Goal: Task Accomplishment & Management: Complete application form

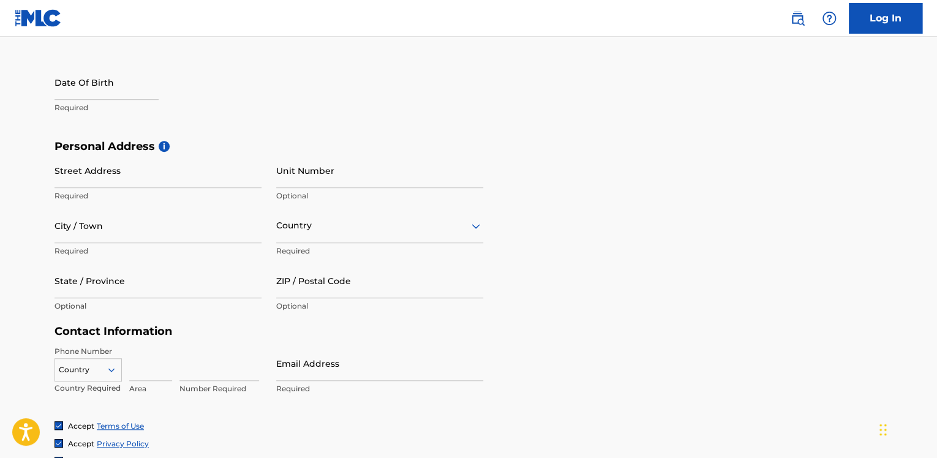
scroll to position [306, 0]
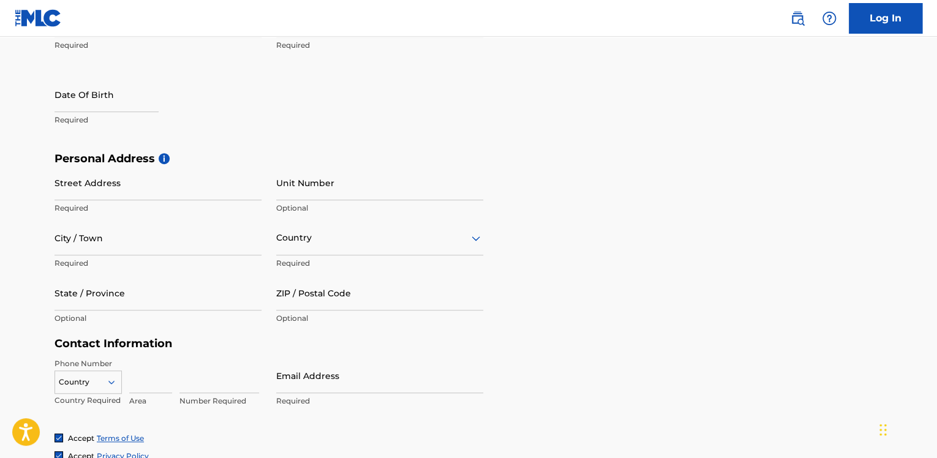
click at [274, 196] on div "Street Address Required Unit Number Optional City / Town Required Country Requi…" at bounding box center [268, 247] width 428 height 165
click at [293, 198] on input "Unit Number" at bounding box center [379, 182] width 207 height 35
click at [301, 209] on p "Optional" at bounding box center [379, 208] width 207 height 11
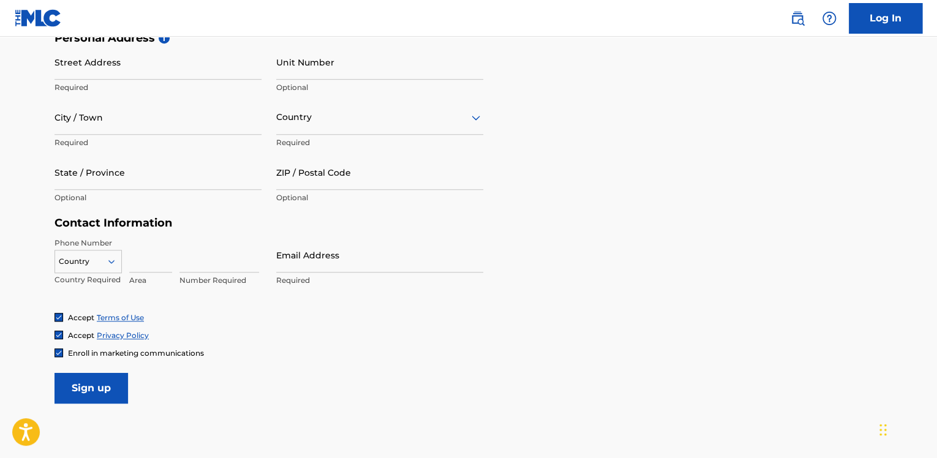
scroll to position [428, 0]
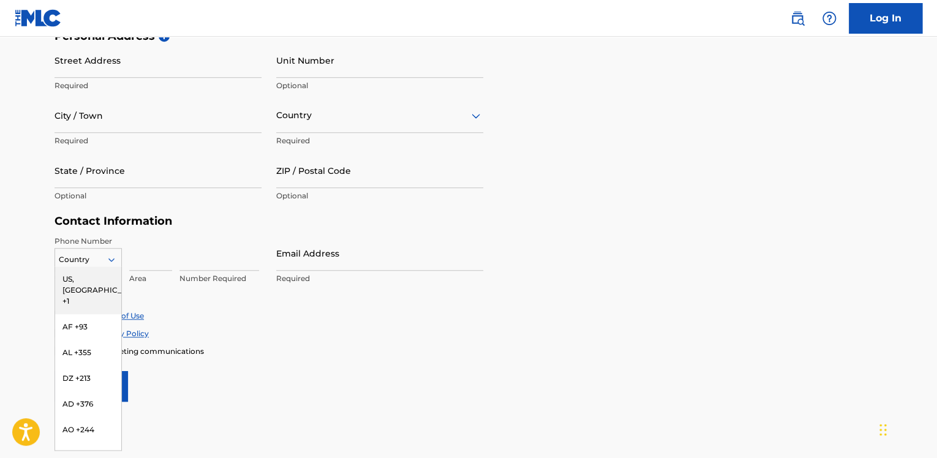
click at [116, 264] on icon at bounding box center [111, 259] width 11 height 11
click at [217, 250] on input at bounding box center [219, 253] width 80 height 35
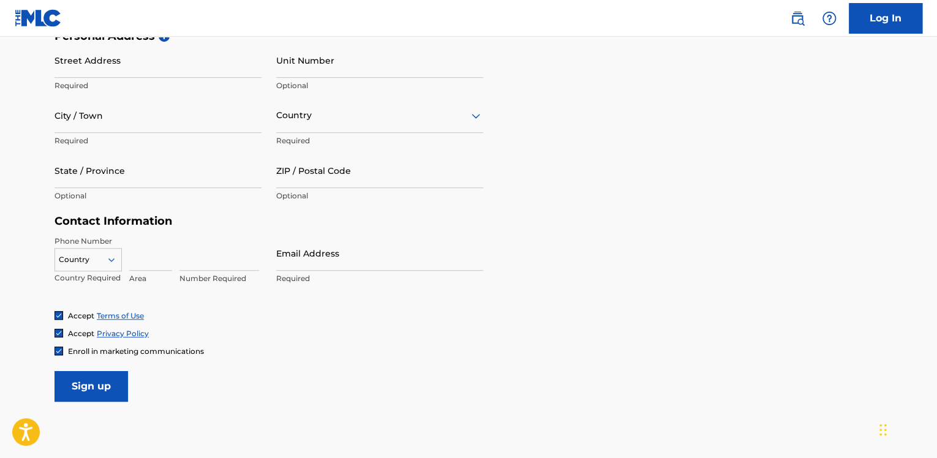
click at [157, 260] on input at bounding box center [150, 253] width 43 height 35
click at [199, 255] on input at bounding box center [219, 253] width 80 height 35
drag, startPoint x: 130, startPoint y: 261, endPoint x: 124, endPoint y: 263, distance: 6.2
click at [127, 262] on div "Country Country Required Area Number Required" at bounding box center [157, 263] width 207 height 55
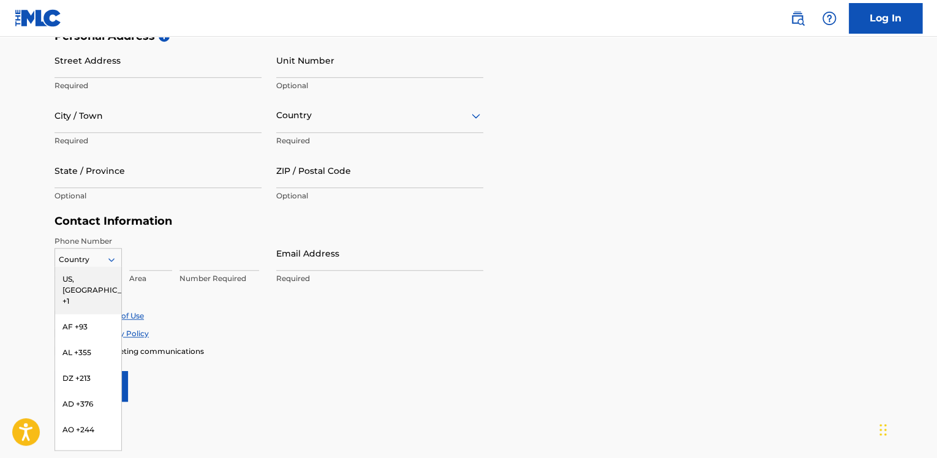
click at [110, 261] on icon at bounding box center [111, 259] width 11 height 11
click at [248, 377] on form "User Information First Name Required Last Name Required Date Of Birth Required …" at bounding box center [468, 130] width 828 height 543
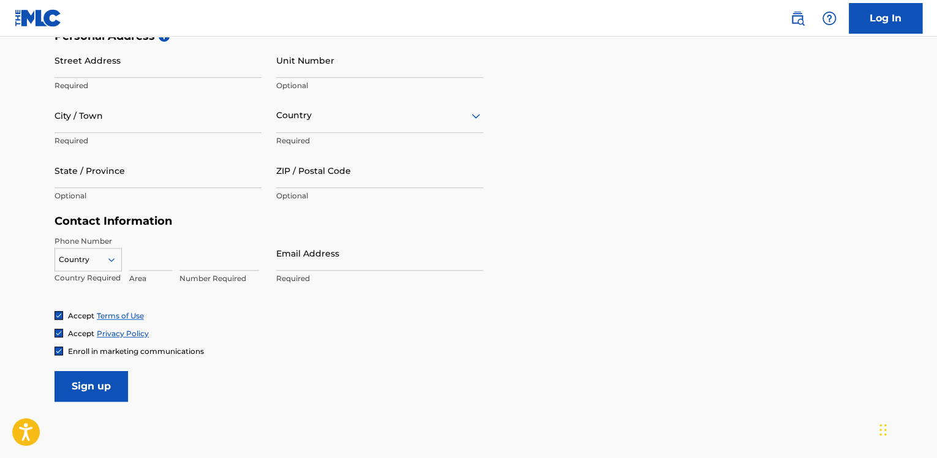
click at [95, 263] on div at bounding box center [88, 259] width 66 height 13
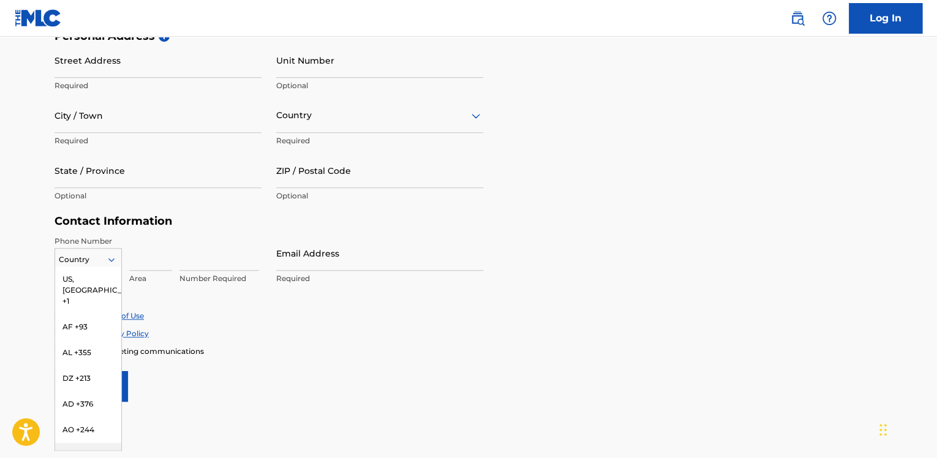
click at [220, 421] on main "The MLC uses identity verification before a user is registered to comply with K…" at bounding box center [468, 39] width 937 height 862
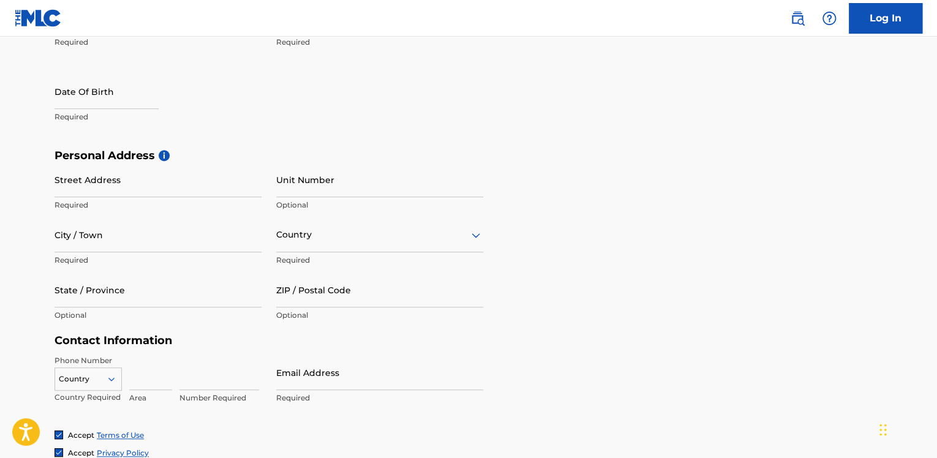
scroll to position [306, 0]
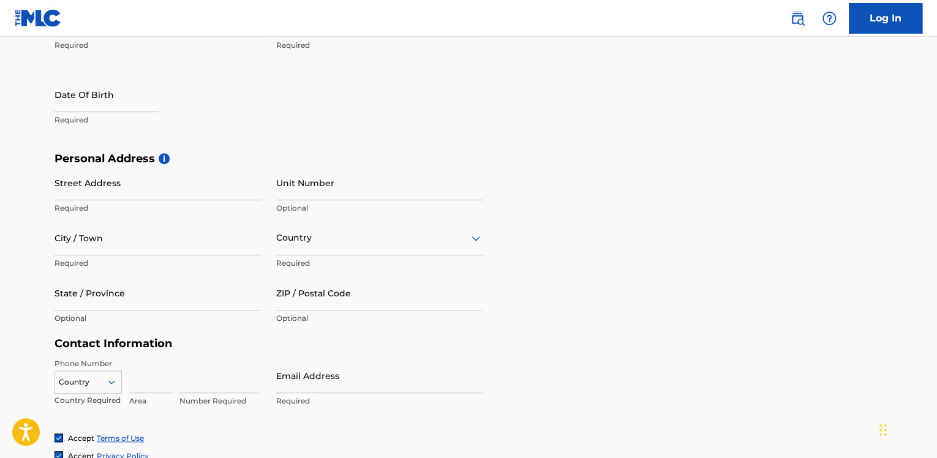
click at [197, 377] on input at bounding box center [219, 375] width 80 height 35
paste input "7777449124"
type input "7777449124"
click at [93, 378] on div "Country" at bounding box center [87, 379] width 67 height 18
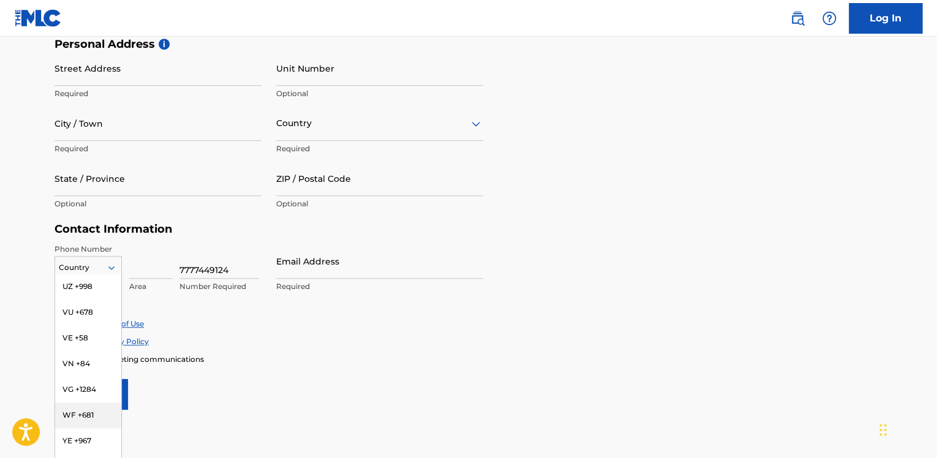
scroll to position [5341, 0]
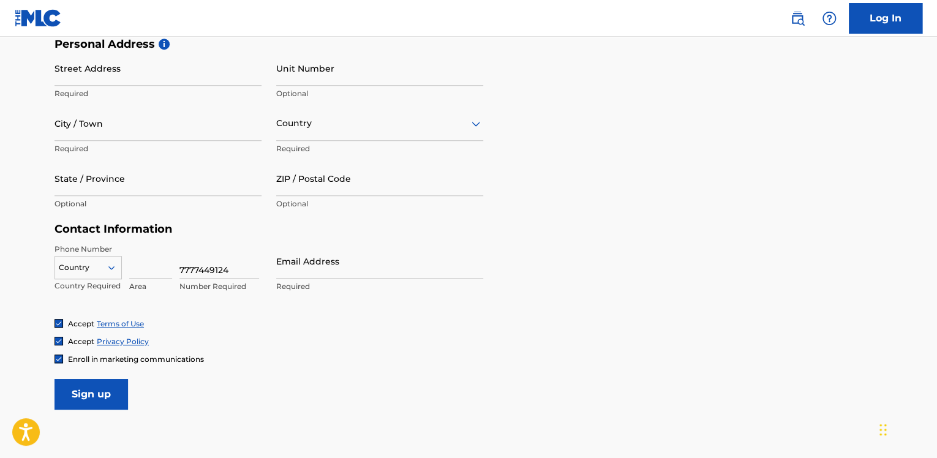
click at [246, 357] on div "Enroll in marketing communications" at bounding box center [468, 359] width 828 height 10
click at [154, 277] on input at bounding box center [150, 261] width 43 height 35
type input "44"
click at [358, 272] on input "Email Address" at bounding box center [379, 261] width 207 height 35
type input "[EMAIL_ADDRESS][DOMAIN_NAME]"
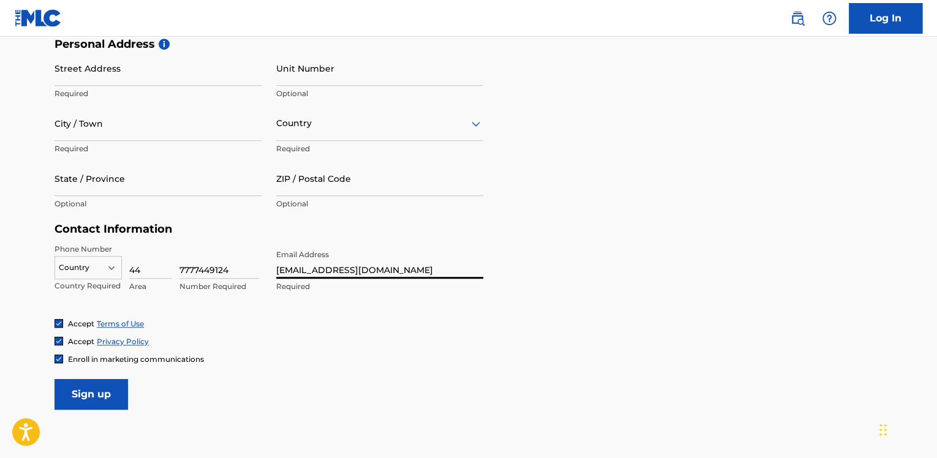
type input "Hazyna"
type input "[PERSON_NAME]"
type input "42 Old Montague St"
type input "London"
type input "Великобритания"
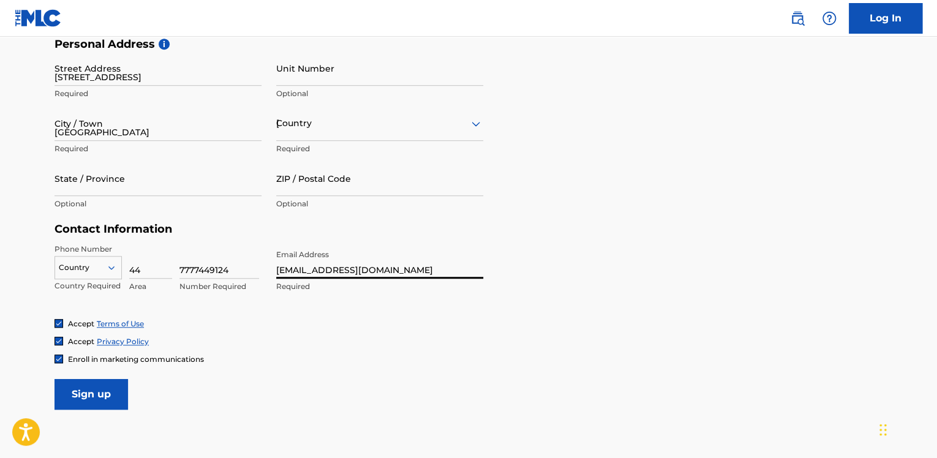
type input "E15NW"
type input "44"
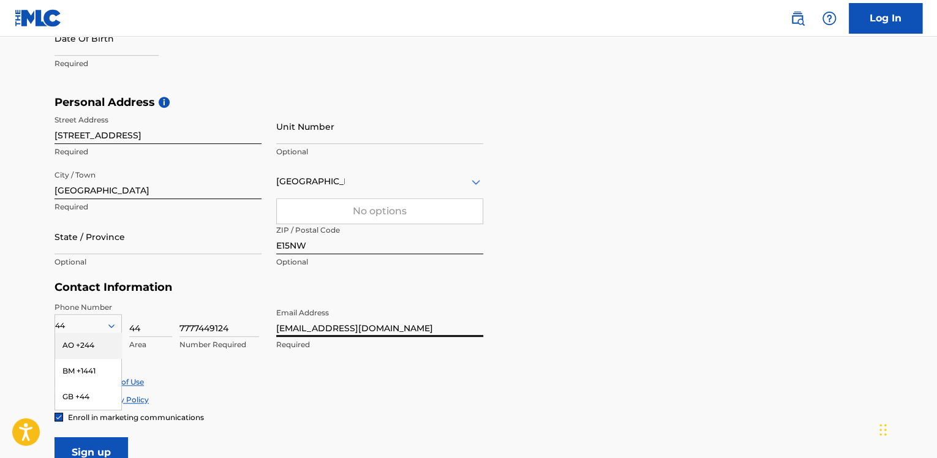
scroll to position [359, 0]
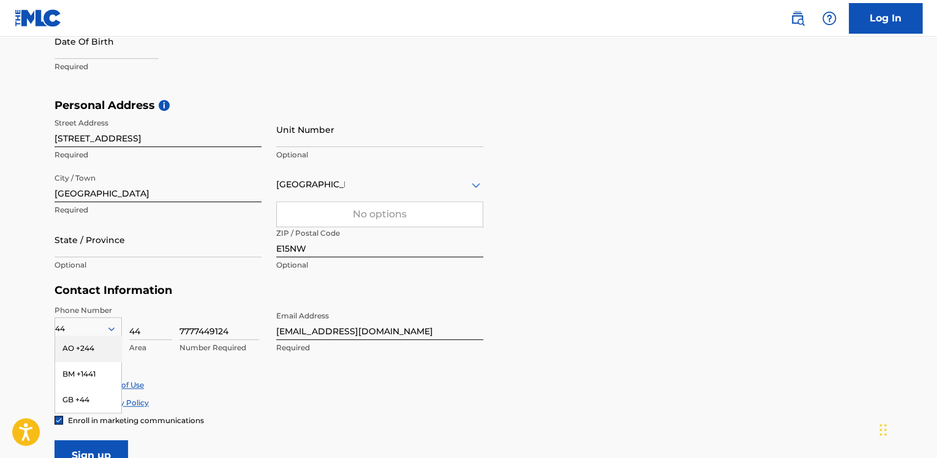
click at [345, 403] on div "Accept Privacy Policy" at bounding box center [468, 402] width 828 height 10
click at [419, 174] on div "Великобритания" at bounding box center [379, 184] width 207 height 35
type input "Соединенные Штаты"
type input "1731 N Elm St Commerce, GA 30529 USA"
type input "GEORGIA"
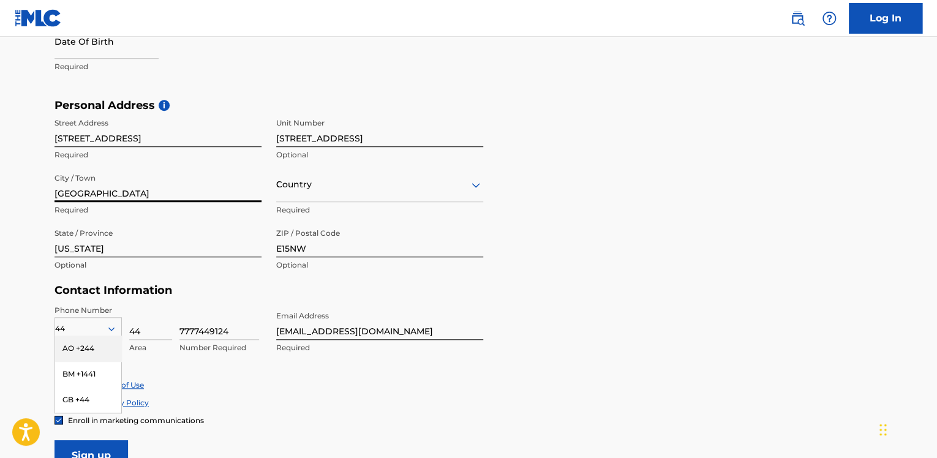
drag, startPoint x: 133, startPoint y: 193, endPoint x: 36, endPoint y: 186, distance: 97.0
click at [36, 186] on main "The MLC uses identity verification before a user is registered to comply with K…" at bounding box center [468, 108] width 937 height 862
type input "Atalanta"
drag, startPoint x: 178, startPoint y: 193, endPoint x: 77, endPoint y: 193, distance: 101.6
click at [77, 193] on input "Atalanta" at bounding box center [157, 184] width 207 height 35
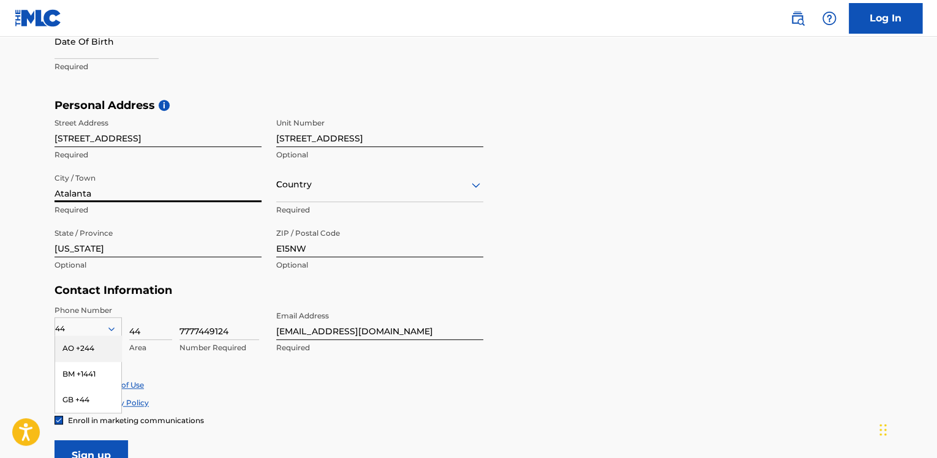
click at [197, 187] on input "Atalanta" at bounding box center [157, 184] width 207 height 35
drag, startPoint x: 149, startPoint y: 195, endPoint x: 44, endPoint y: 187, distance: 105.6
click at [44, 187] on div "The MLC uses identity verification before a user is registered to comply with K…" at bounding box center [468, 116] width 857 height 710
drag, startPoint x: 140, startPoint y: 133, endPoint x: 21, endPoint y: 127, distance: 118.3
click at [21, 127] on main "The MLC uses identity verification before a user is registered to comply with K…" at bounding box center [468, 108] width 937 height 862
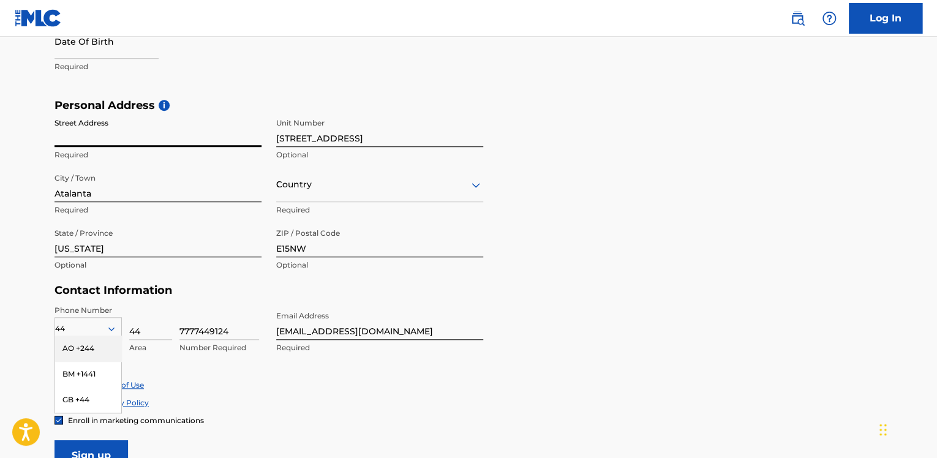
paste input "1731 N ELM ST"
type input "1731 N ELM ST"
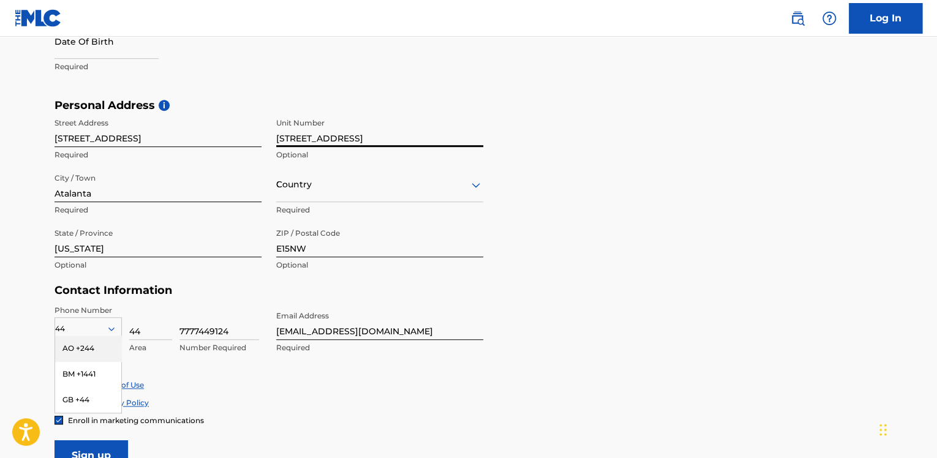
drag, startPoint x: 458, startPoint y: 138, endPoint x: 242, endPoint y: 105, distance: 218.7
click at [242, 105] on div "Personal Address i Street Address 1731 N ELM ST Required Unit Number 1731 N Elm…" at bounding box center [468, 191] width 828 height 185
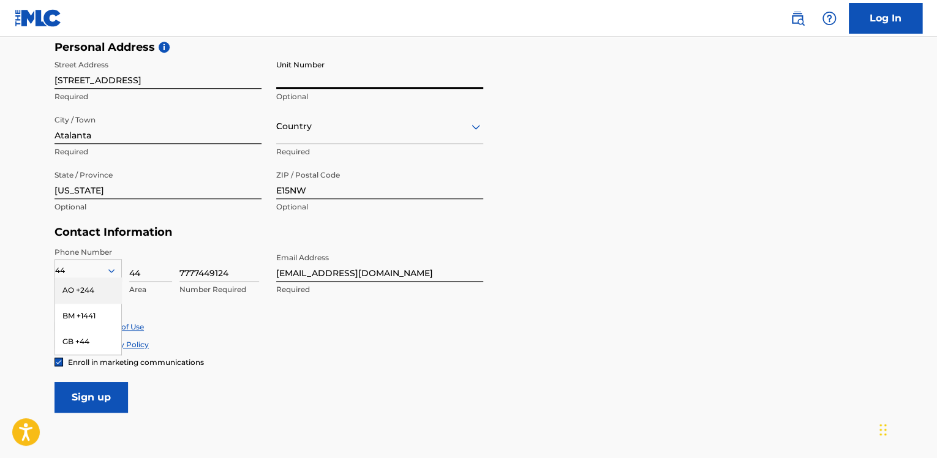
scroll to position [421, 0]
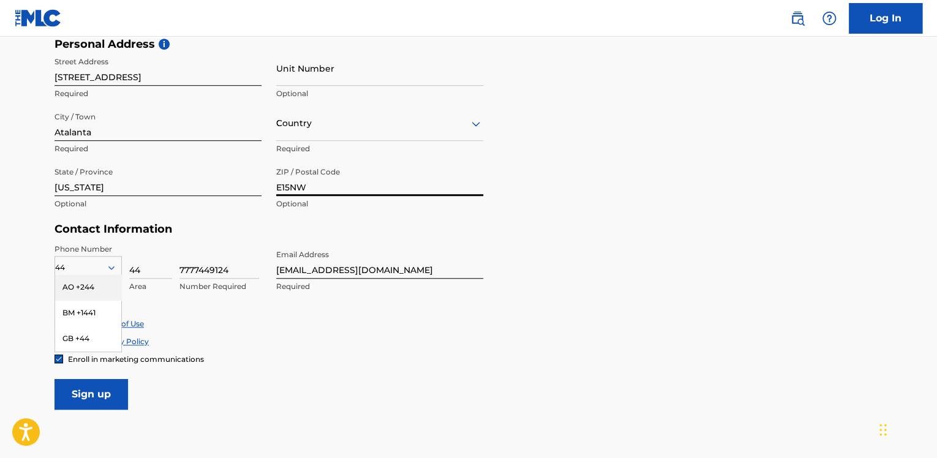
drag, startPoint x: 389, startPoint y: 183, endPoint x: 155, endPoint y: 171, distance: 234.8
click at [155, 171] on div "Street Address 1731 N ELM ST Required Unit Number Optional City / Town Atalanta…" at bounding box center [268, 133] width 428 height 165
paste input "305292316"
type input "305292316"
click at [320, 408] on form "User Information First Name Hazyna Required Last Name Dowdell Required Date Of …" at bounding box center [468, 138] width 828 height 543
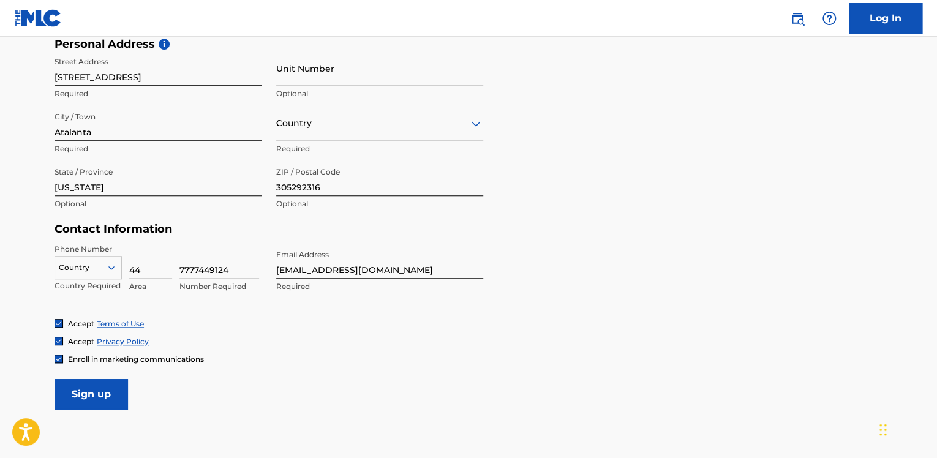
click at [114, 270] on icon at bounding box center [111, 267] width 11 height 11
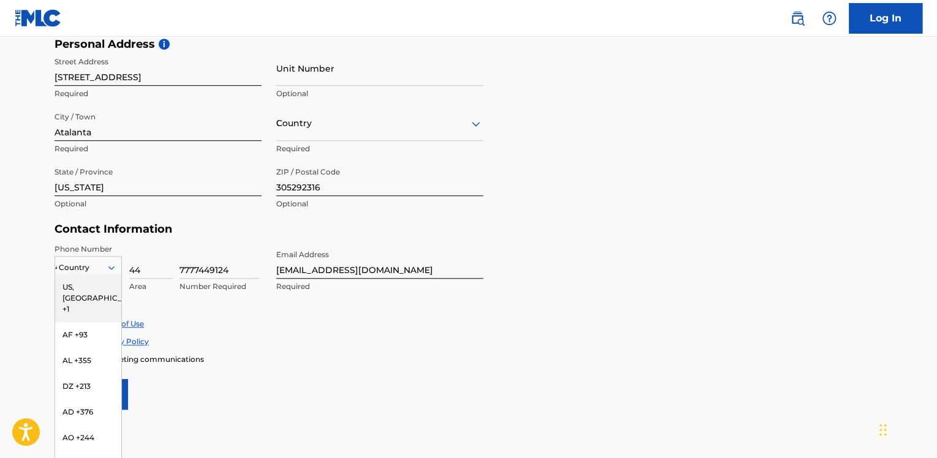
click at [250, 400] on form "User Information First Name Hazyna Required Last Name Dowdell Required Date Of …" at bounding box center [468, 138] width 828 height 543
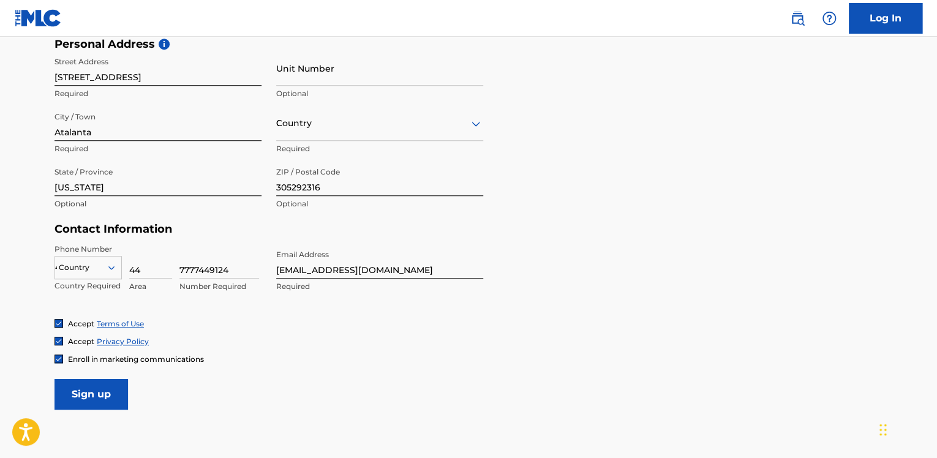
click at [83, 271] on div "44" at bounding box center [88, 267] width 66 height 13
click at [9, 331] on main "The MLC uses identity verification before a user is registered to comply with K…" at bounding box center [468, 47] width 937 height 862
click at [116, 261] on div "44" at bounding box center [88, 267] width 66 height 13
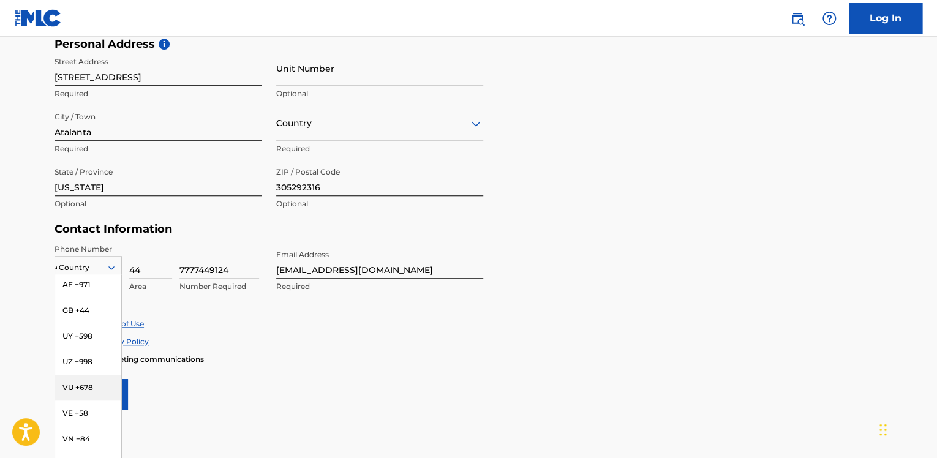
scroll to position [5264, 0]
click at [94, 324] on div "GB +44" at bounding box center [88, 315] width 66 height 26
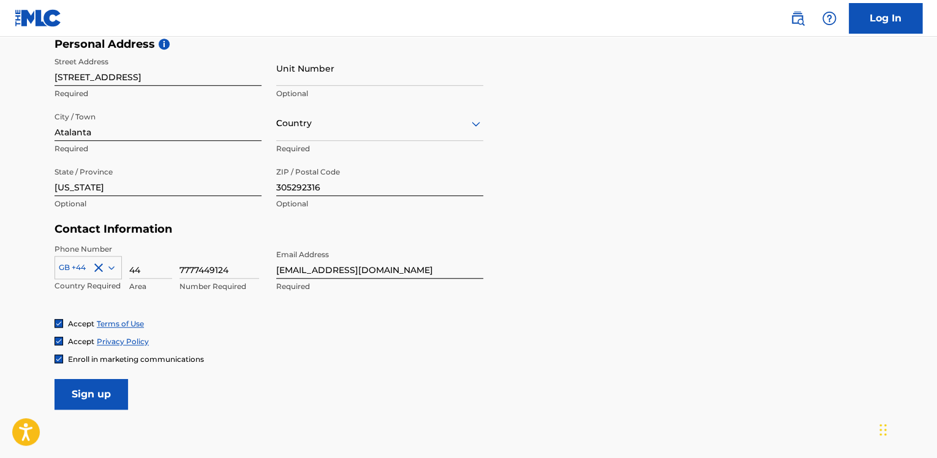
click at [169, 269] on input "44" at bounding box center [150, 261] width 43 height 35
click at [307, 321] on div "Accept Terms of Use" at bounding box center [468, 323] width 828 height 10
click at [156, 270] on input "44" at bounding box center [150, 261] width 43 height 35
type input "4"
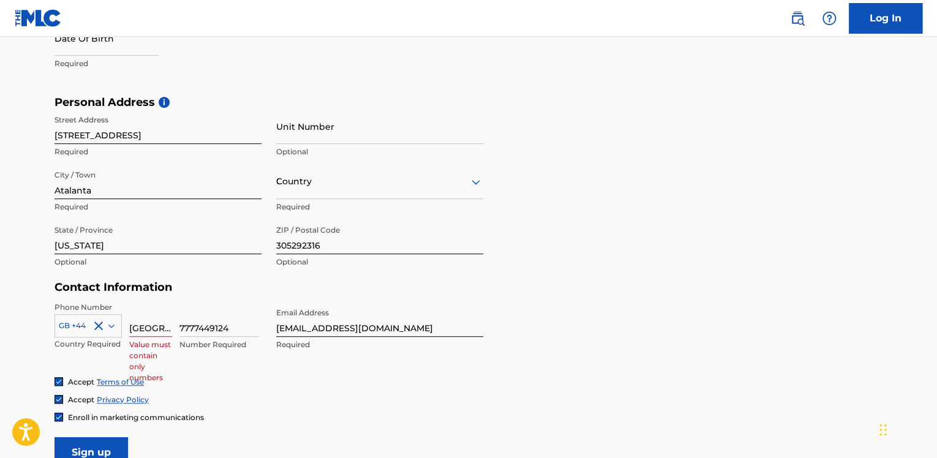
scroll to position [359, 0]
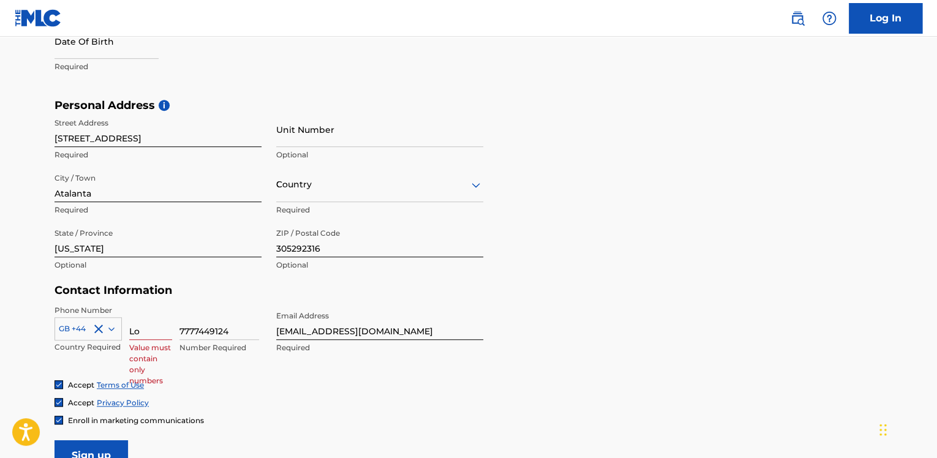
type input "L"
type input "44"
click at [346, 377] on div "Phone Number GB +44 Country Required 44 Area 7777449124 Number Required Email A…" at bounding box center [268, 342] width 428 height 75
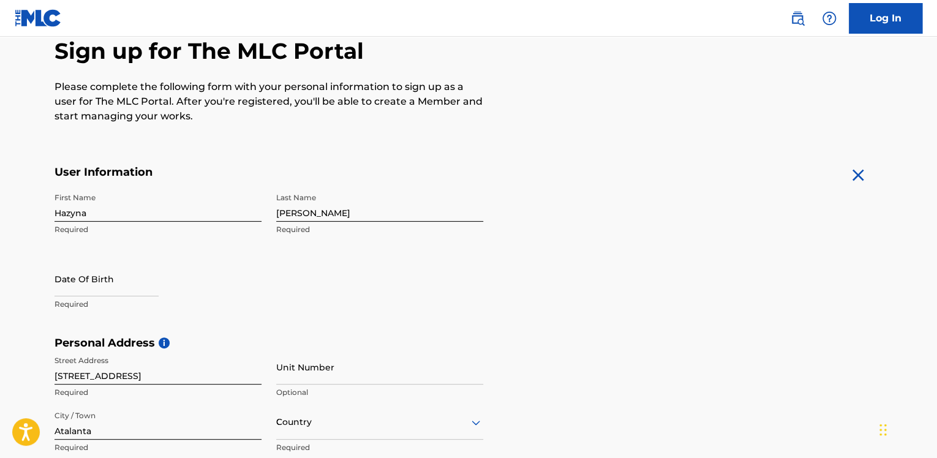
scroll to position [114, 0]
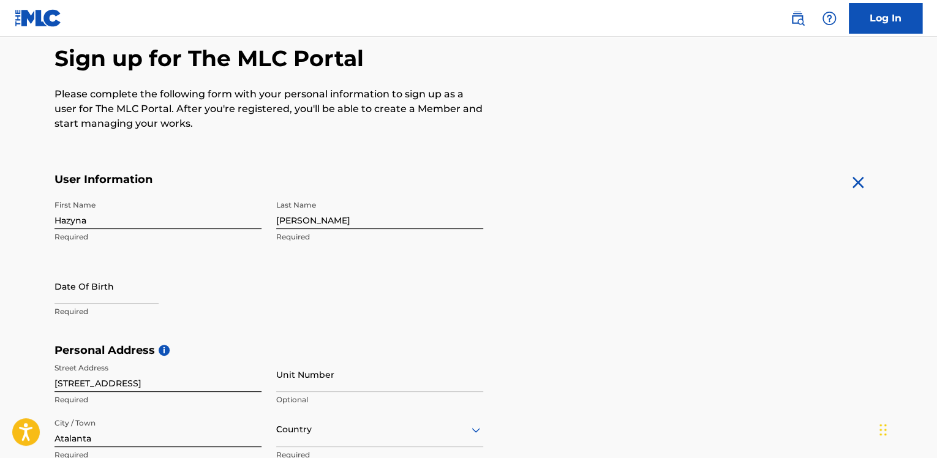
click at [135, 274] on input "text" at bounding box center [106, 286] width 104 height 35
select select "7"
select select "2025"
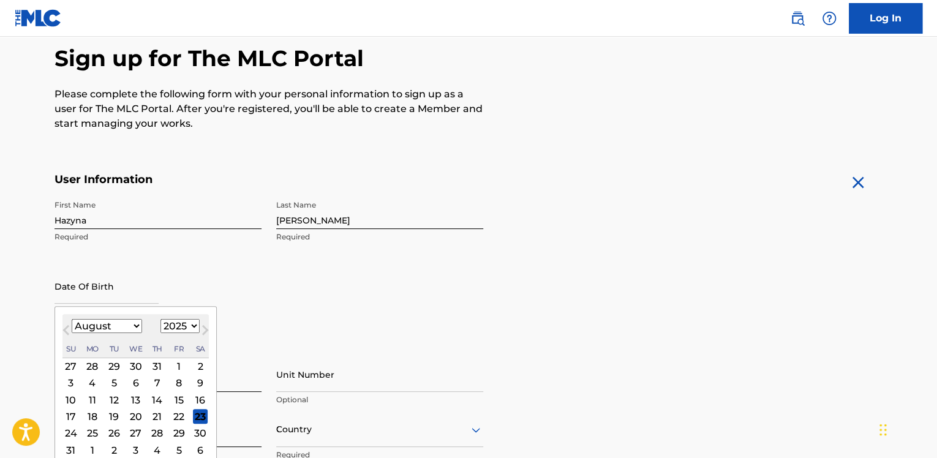
click at [129, 366] on div "30" at bounding box center [136, 366] width 15 height 15
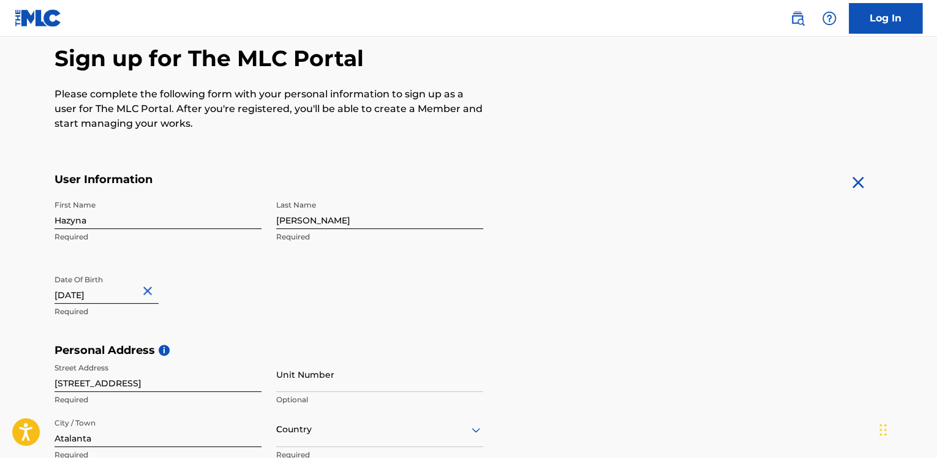
click at [106, 298] on input "text" at bounding box center [106, 286] width 104 height 35
select select "6"
select select "2025"
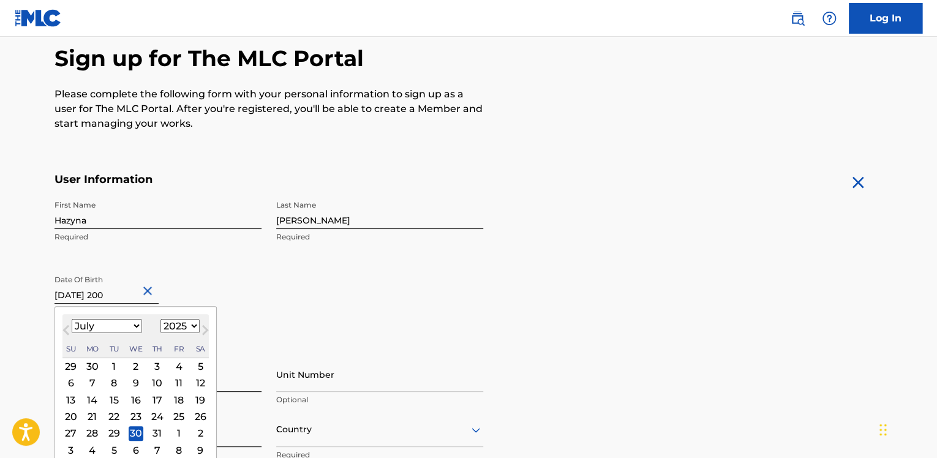
type input "July 30 2000"
select select "2000"
type input "July 30 2000"
click at [267, 310] on div "First Name Hazyna Required Last Name Dowdell Required Date Of Birth July 30 200…" at bounding box center [268, 268] width 428 height 149
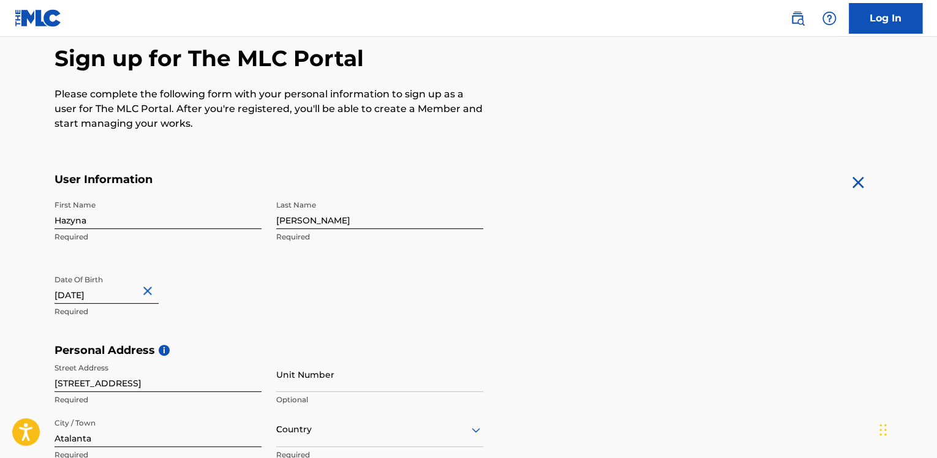
scroll to position [421, 0]
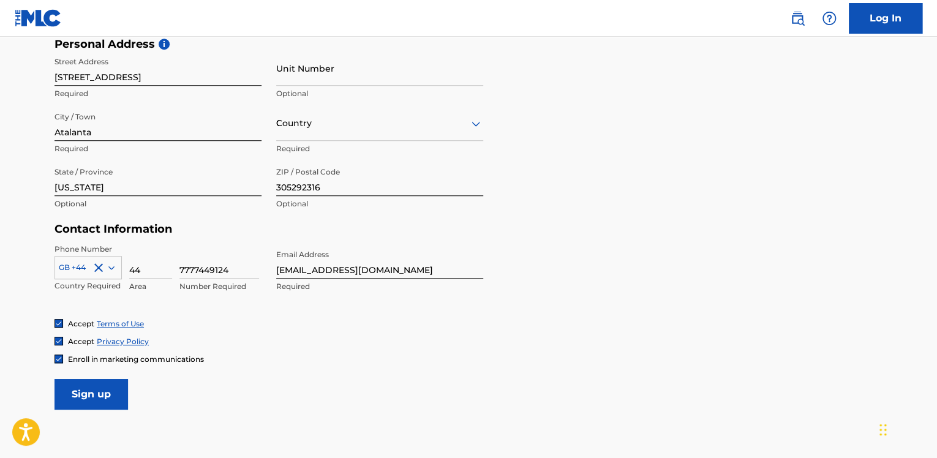
click at [91, 404] on input "Sign up" at bounding box center [90, 394] width 73 height 31
type input "Соединенные Штаты"
click at [108, 394] on input "Sign up" at bounding box center [90, 394] width 73 height 31
type input "Соединенные Штаты"
click at [359, 126] on input "Соединенные Штаты" at bounding box center [319, 123] width 86 height 13
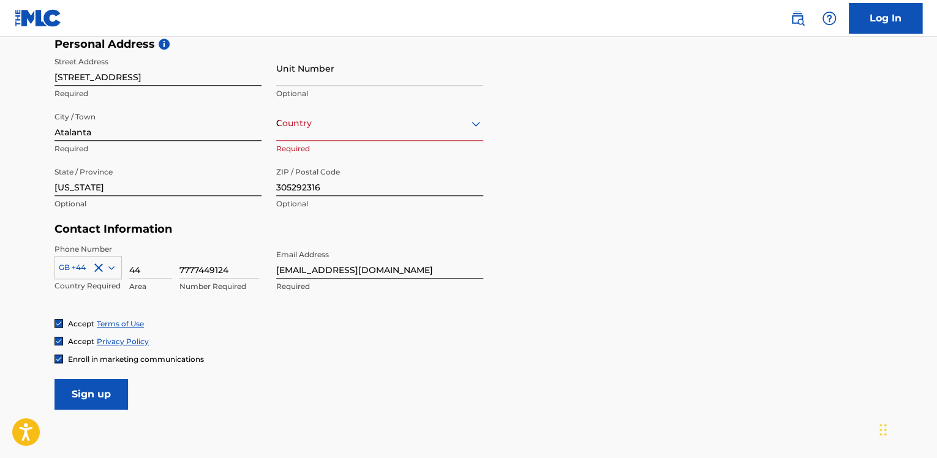
click at [387, 122] on div "Соединенные Штаты" at bounding box center [379, 123] width 207 height 15
click at [478, 136] on div "Country Соединенные Штаты" at bounding box center [379, 123] width 207 height 35
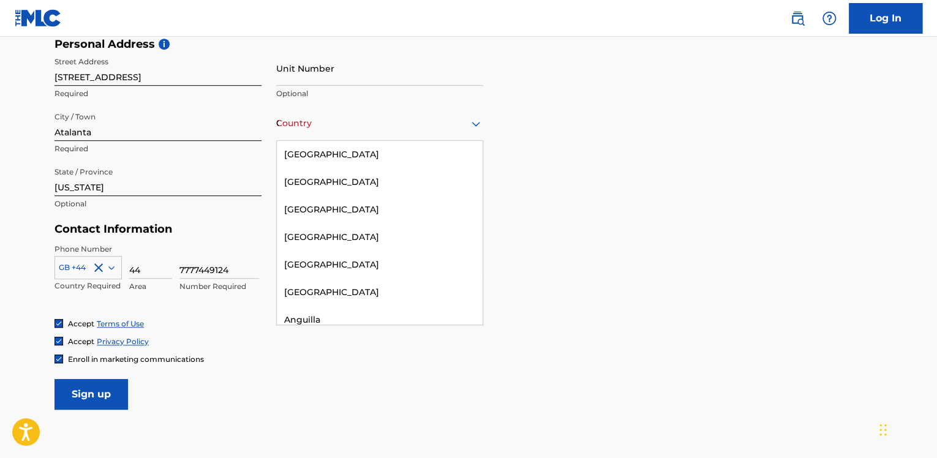
scroll to position [0, 0]
click at [365, 149] on div "United States" at bounding box center [380, 155] width 206 height 28
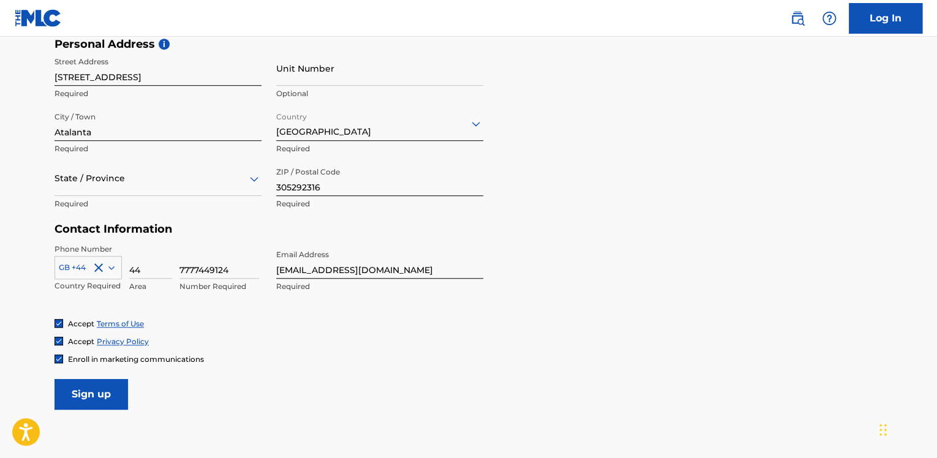
click at [107, 385] on input "Sign up" at bounding box center [90, 394] width 73 height 31
type input "GEORGIA"
click at [182, 220] on div "Georgia" at bounding box center [158, 210] width 206 height 28
click at [379, 191] on input "305292316" at bounding box center [379, 178] width 207 height 35
click at [252, 187] on div "Street Address 1731 N ELM ST Required Unit Number Optional City / Town Atalanta…" at bounding box center [268, 133] width 428 height 165
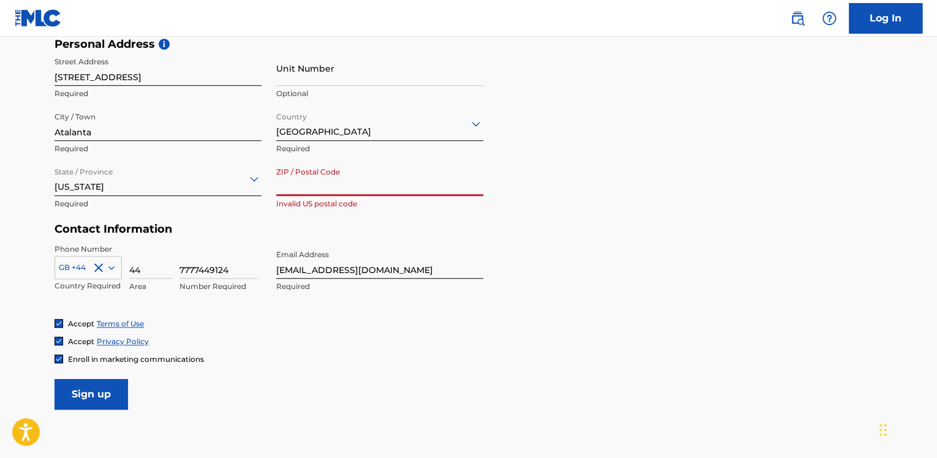
paste input "305292316"
type input "305292316"
drag, startPoint x: 331, startPoint y: 186, endPoint x: 242, endPoint y: 190, distance: 88.2
click at [242, 190] on div "Street Address 1731 N ELM ST Required Unit Number Optional City / Town Atalanta…" at bounding box center [268, 133] width 428 height 165
paste input "30344"
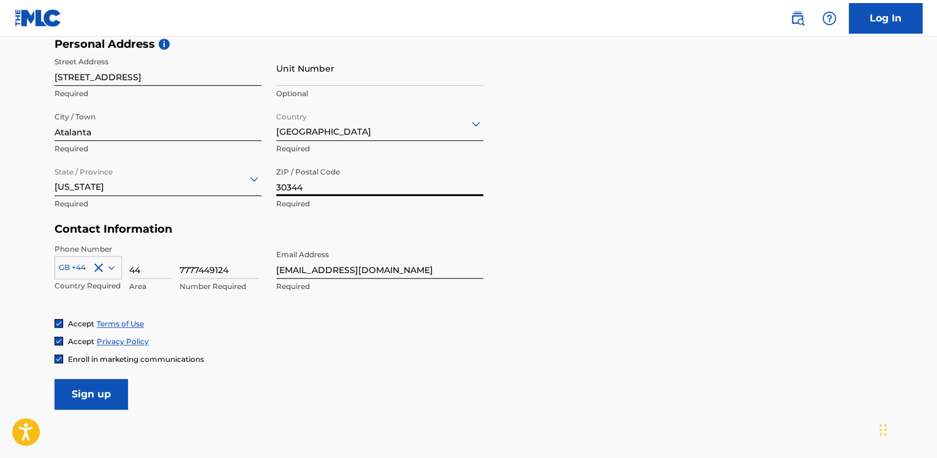
type input "30344"
click at [78, 398] on input "Sign up" at bounding box center [90, 394] width 73 height 31
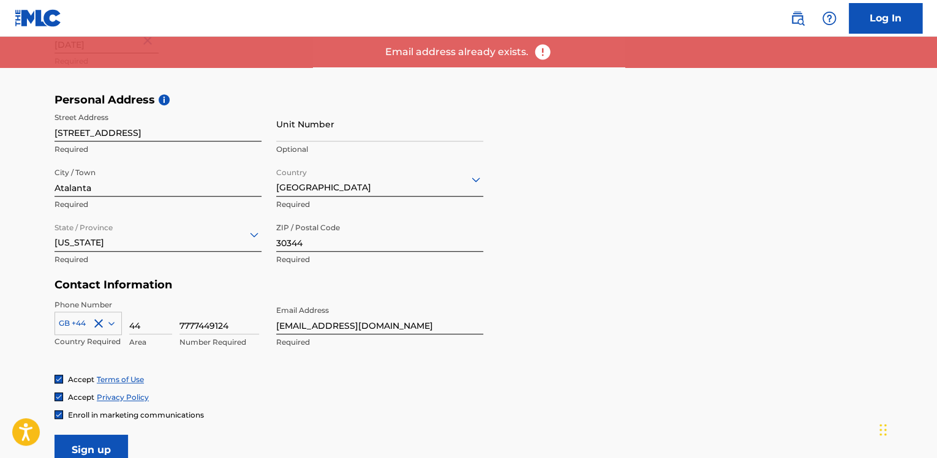
scroll to position [359, 0]
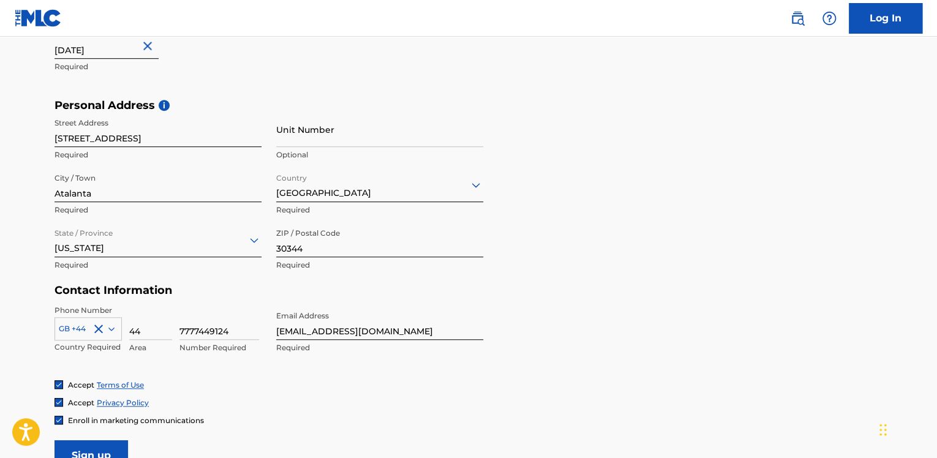
click at [911, 24] on link "Log In" at bounding box center [884, 18] width 73 height 31
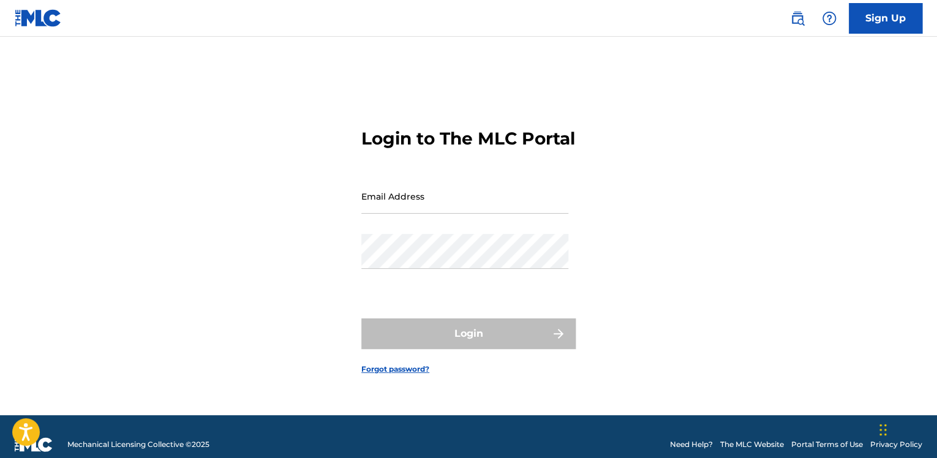
click at [499, 200] on input "Email Address" at bounding box center [464, 196] width 207 height 35
type input "[EMAIL_ADDRESS][DOMAIN_NAME]"
click at [391, 372] on form "Login to The MLC Portal Email Address hazeodozzello@gmail.com Password Login Fo…" at bounding box center [468, 241] width 214 height 348
click at [395, 375] on link "Forgot password?" at bounding box center [395, 369] width 68 height 11
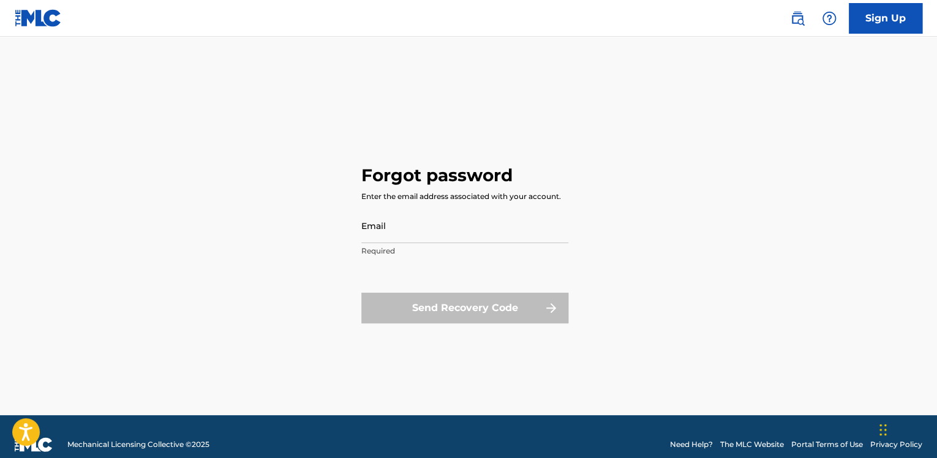
click at [418, 230] on input "Email" at bounding box center [464, 225] width 207 height 35
type input "[EMAIL_ADDRESS][DOMAIN_NAME]"
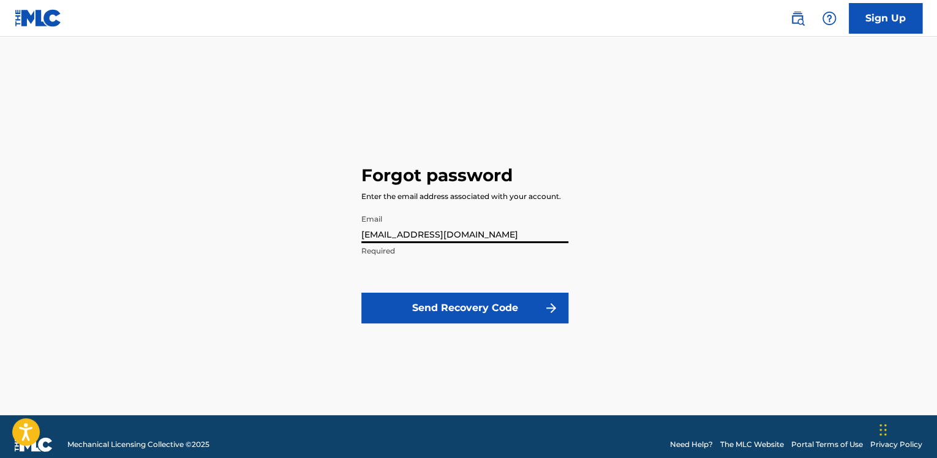
click at [452, 305] on button "Send Recovery Code" at bounding box center [464, 308] width 207 height 31
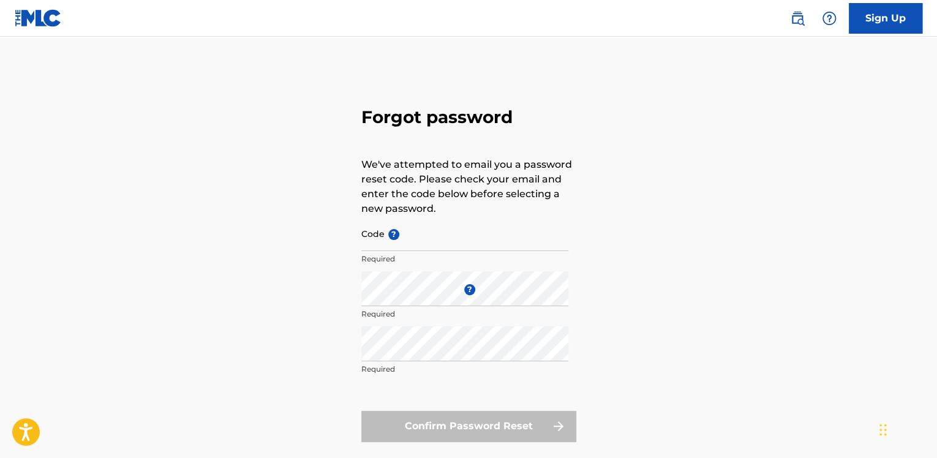
click at [430, 237] on input "Code ?" at bounding box center [464, 233] width 207 height 35
paste input "FP_3b702085250c64ec28f9a62c3340"
type input "FP_3b702085250c64ec28f9a62c3340"
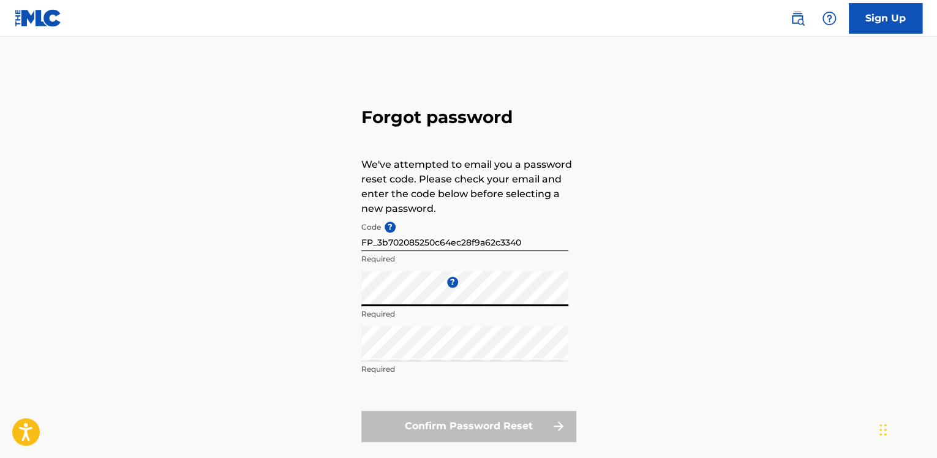
click at [332, 301] on div "Forgot password We've attempted to email you a password reset code. Please chec…" at bounding box center [468, 271] width 857 height 408
click at [759, 323] on div "Forgot password We've attempted to email you a password reset code. Please chec…" at bounding box center [468, 271] width 857 height 408
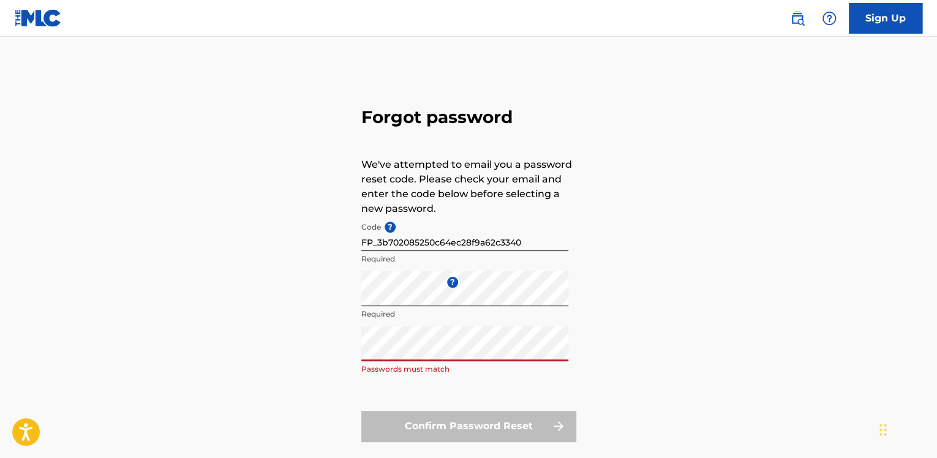
click at [286, 343] on div "Forgot password We've attempted to email you a password reset code. Please chec…" at bounding box center [468, 271] width 857 height 408
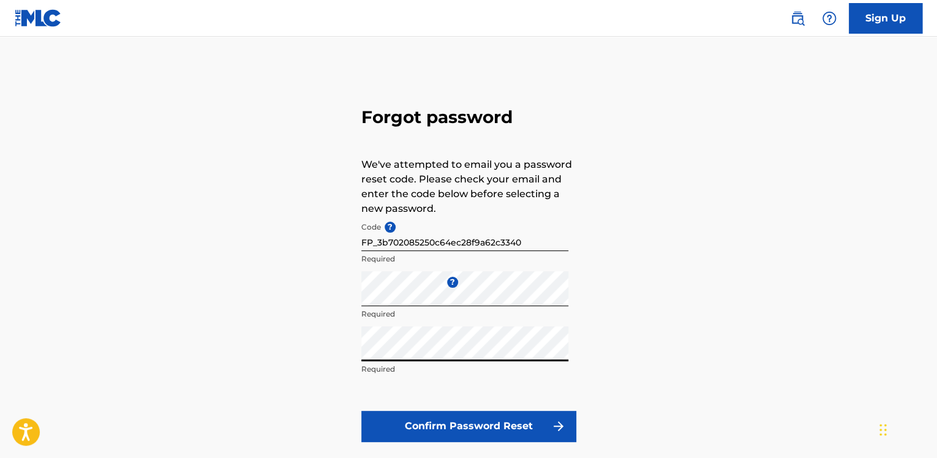
click at [531, 420] on button "Confirm Password Reset" at bounding box center [468, 426] width 214 height 31
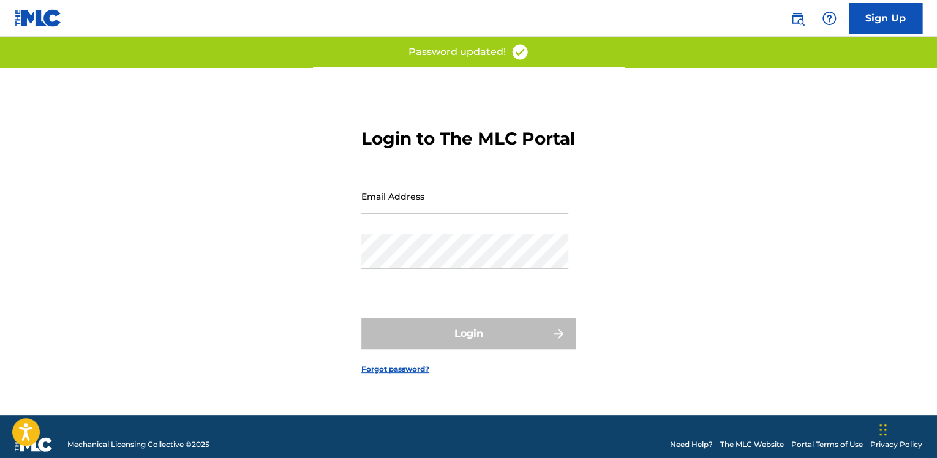
type input "FP_3b702085250c64ec28f9a62c3340"
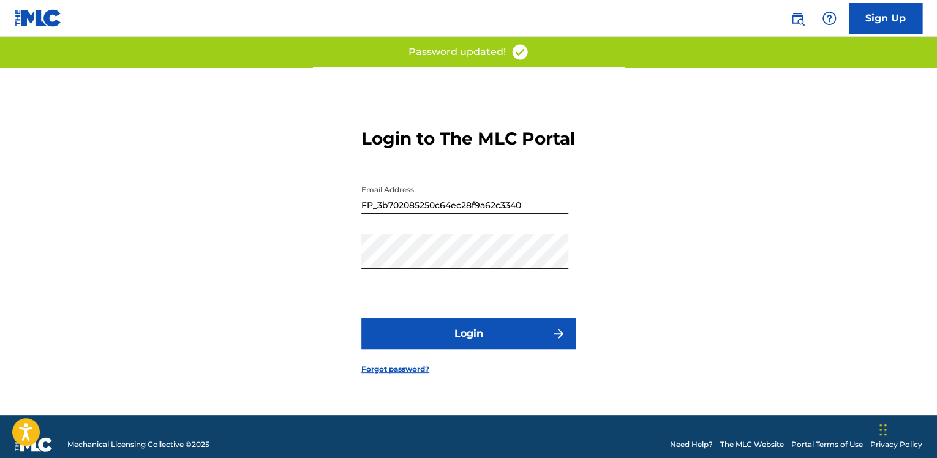
click at [528, 211] on input "FP_3b702085250c64ec28f9a62c3340" at bounding box center [464, 196] width 207 height 35
drag, startPoint x: 528, startPoint y: 213, endPoint x: 306, endPoint y: 215, distance: 222.2
click at [306, 215] on div "Login to The MLC Portal Email Address FP_3b702085250c64ec28f9a62c3340 Password …" at bounding box center [468, 241] width 857 height 348
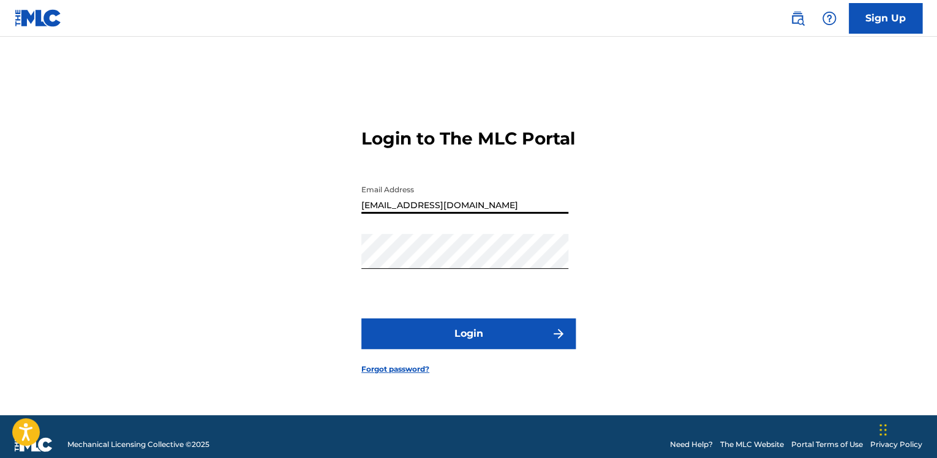
type input "[EMAIL_ADDRESS][DOMAIN_NAME]"
click at [361, 318] on button "Login" at bounding box center [468, 333] width 214 height 31
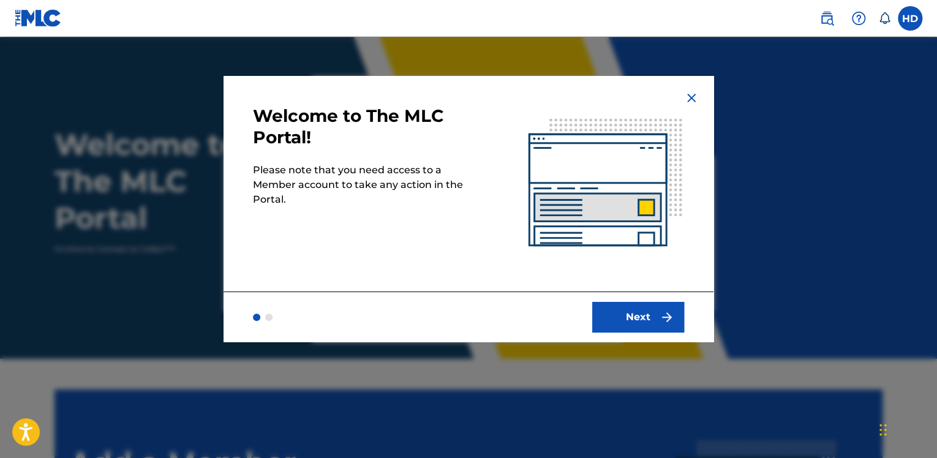
click at [632, 312] on button "Next" at bounding box center [638, 317] width 92 height 31
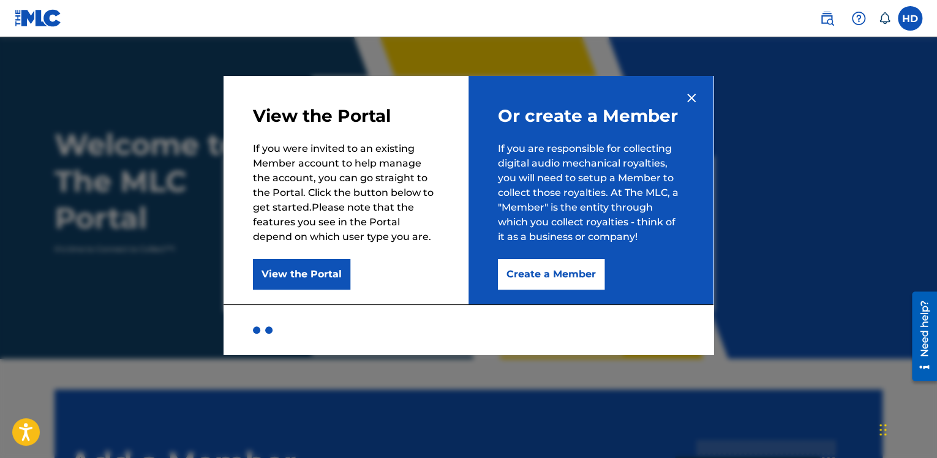
drag, startPoint x: 545, startPoint y: 281, endPoint x: 612, endPoint y: 307, distance: 72.3
click at [612, 307] on div "View the Portal If you were invited to an existing Member account to help manag…" at bounding box center [468, 215] width 490 height 279
click at [580, 277] on button "Create a Member" at bounding box center [551, 274] width 107 height 31
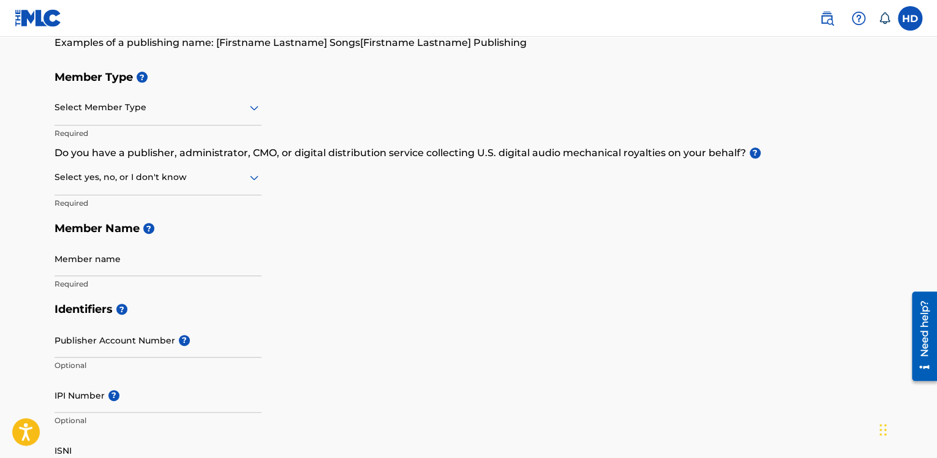
scroll to position [122, 0]
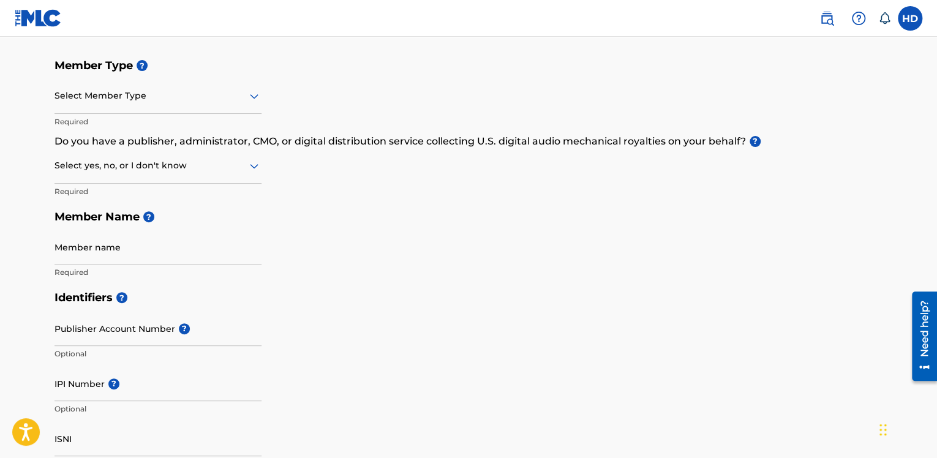
click at [270, 118] on div "Member Type ? Select Member Type Required Do you have a publisher, administrato…" at bounding box center [468, 169] width 828 height 232
click at [236, 99] on div at bounding box center [157, 95] width 207 height 15
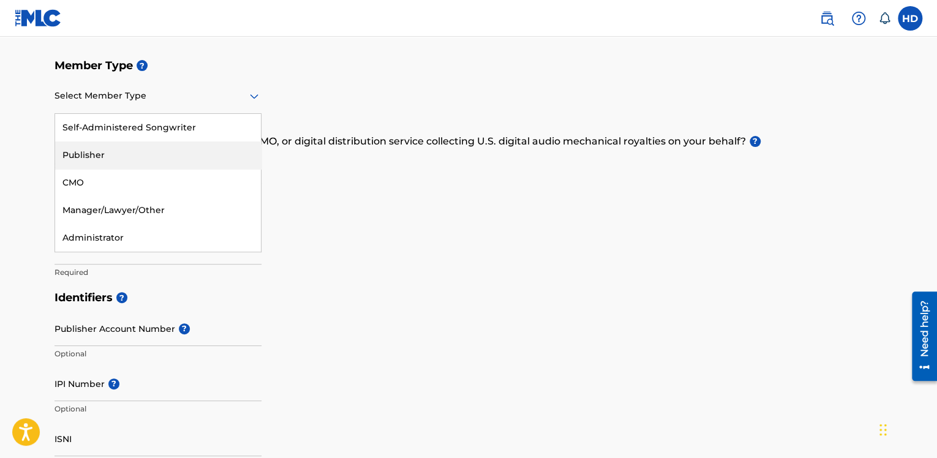
click at [385, 208] on h5 "Member Name ?" at bounding box center [468, 217] width 828 height 26
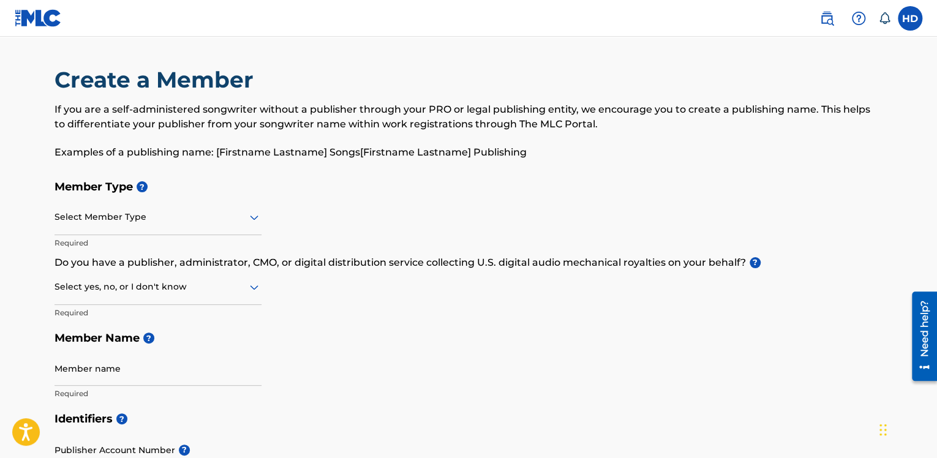
scroll to position [0, 0]
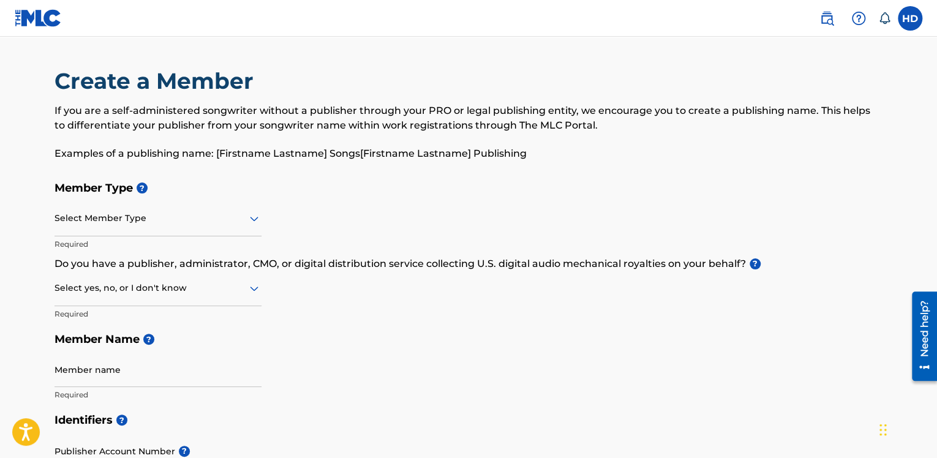
click at [198, 210] on div "Select Member Type" at bounding box center [157, 218] width 207 height 35
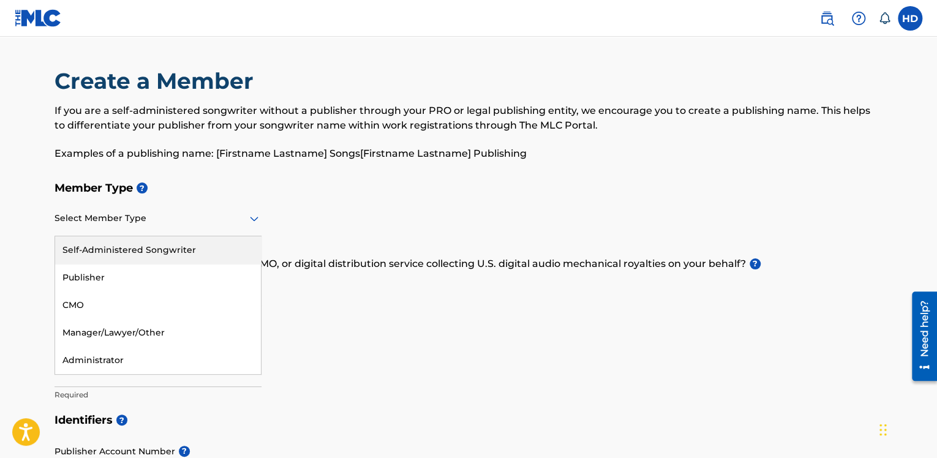
click at [182, 243] on div "Self-Administered Songwriter" at bounding box center [158, 250] width 206 height 28
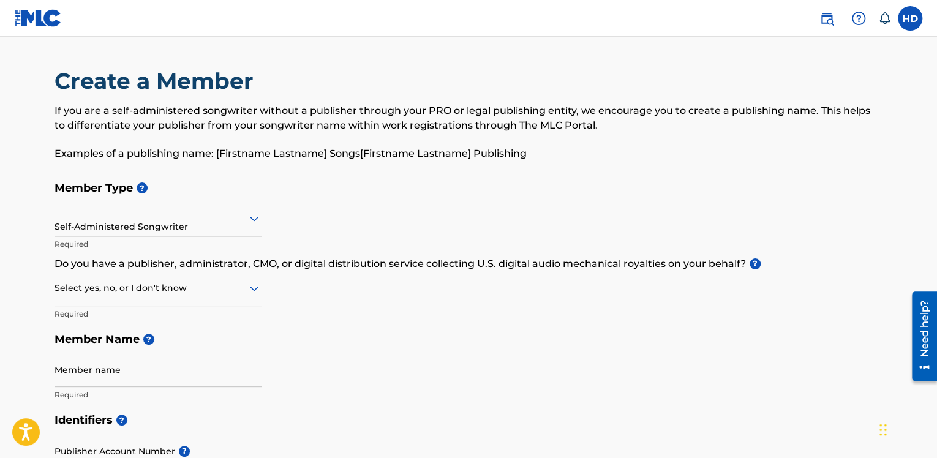
click at [162, 290] on div at bounding box center [157, 287] width 207 height 15
click at [226, 356] on div "No" at bounding box center [158, 348] width 206 height 28
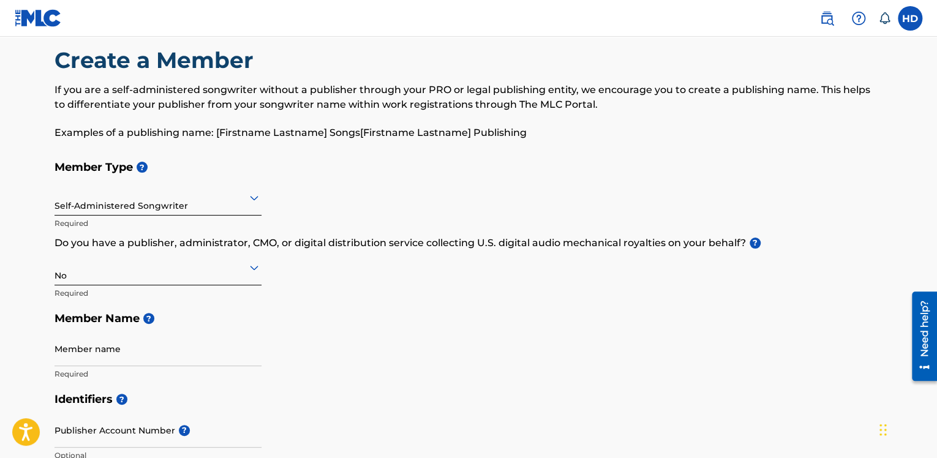
scroll to position [61, 0]
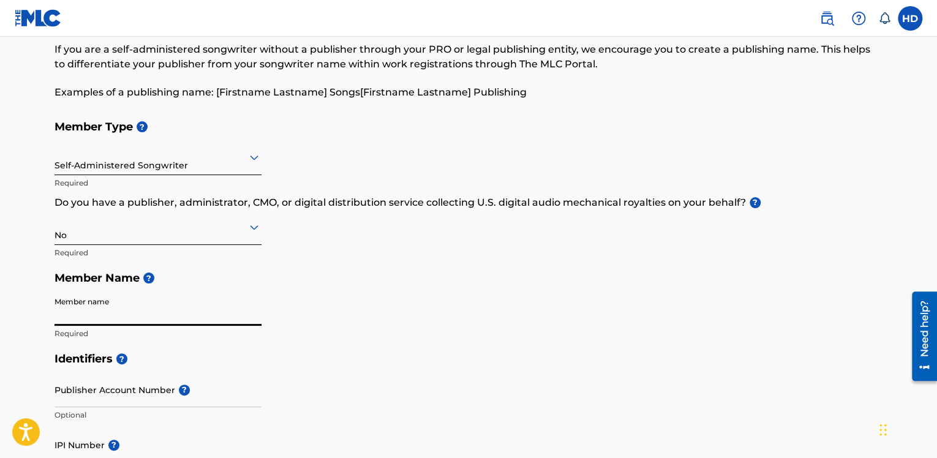
click at [191, 307] on input "Member name" at bounding box center [157, 308] width 207 height 35
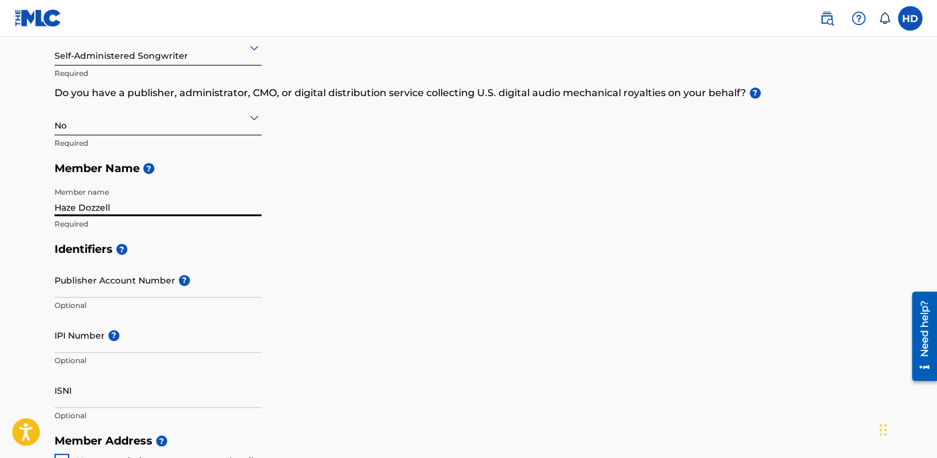
scroll to position [184, 0]
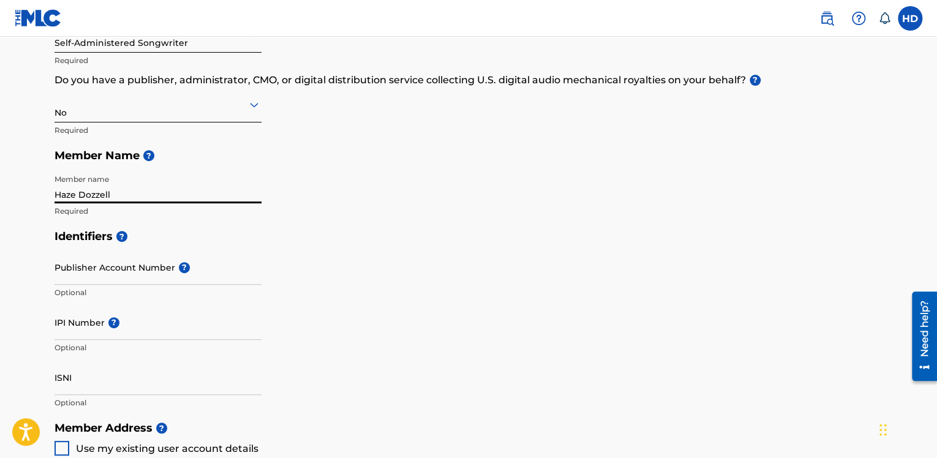
type input "Haze Dozzell"
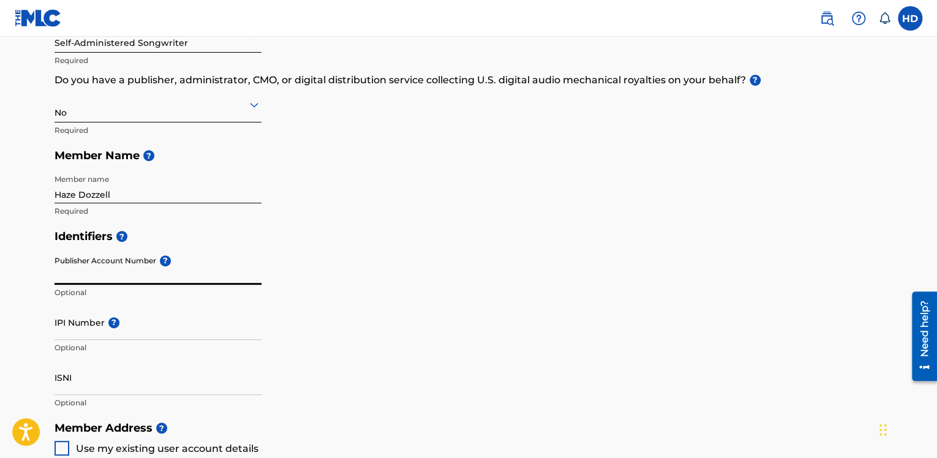
click at [137, 276] on input "Publisher Account Number ?" at bounding box center [157, 267] width 207 height 35
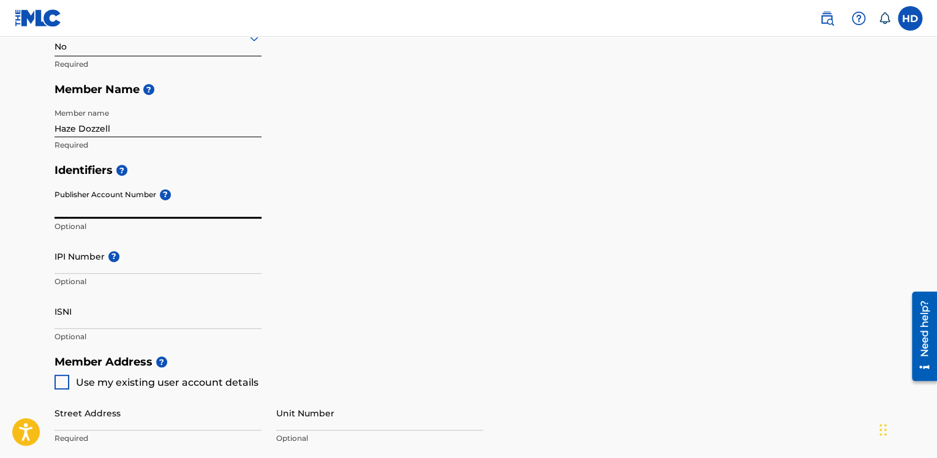
scroll to position [245, 0]
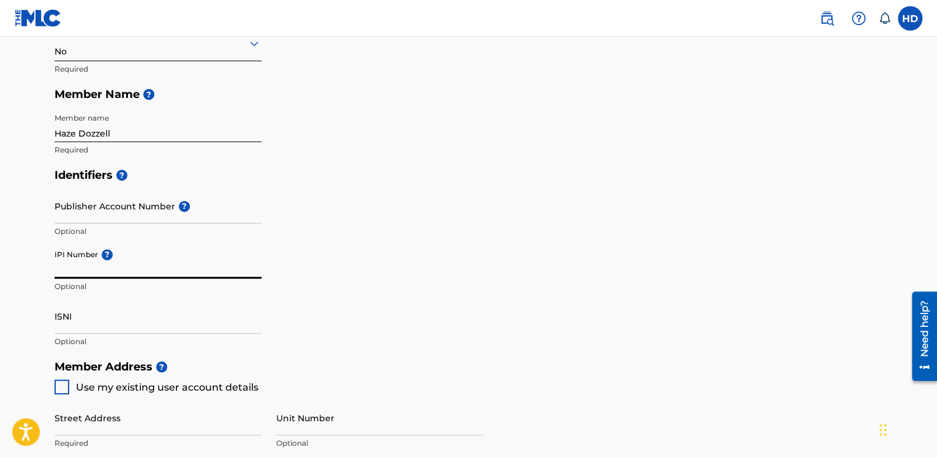
click at [149, 271] on input "IPI Number ?" at bounding box center [157, 261] width 207 height 35
paste input "01266990508"
click at [136, 212] on input "Publisher Account Number ?" at bounding box center [157, 206] width 207 height 35
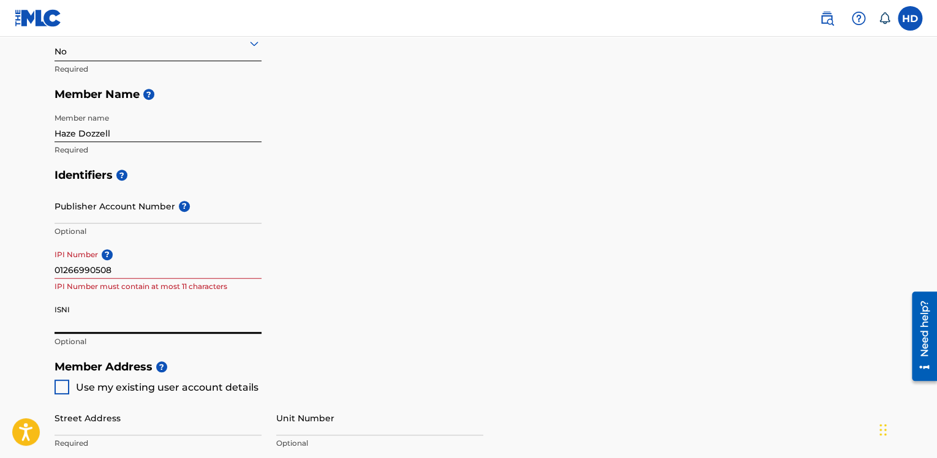
click at [103, 323] on input "ISNI" at bounding box center [157, 316] width 207 height 35
drag, startPoint x: 63, startPoint y: 311, endPoint x: 49, endPoint y: 312, distance: 14.1
click at [49, 312] on div "Create a Member If you are a self-administered songwriter without a publisher t…" at bounding box center [468, 310] width 857 height 977
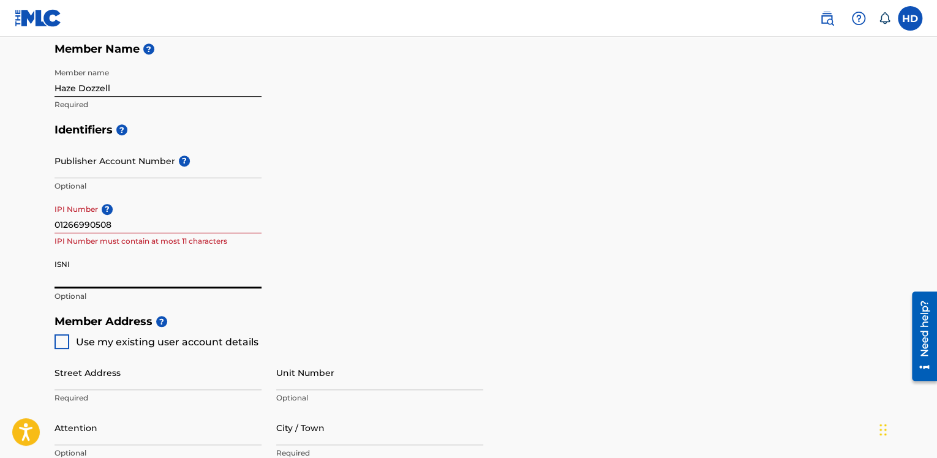
scroll to position [306, 0]
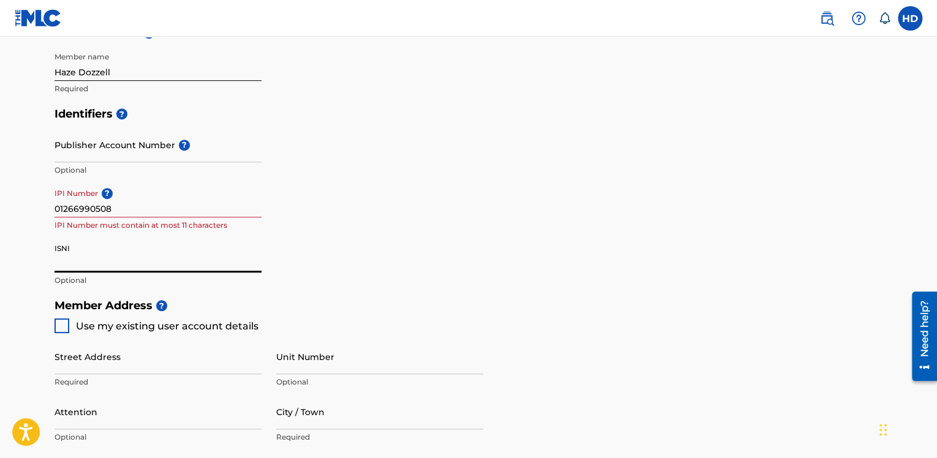
click at [80, 211] on input "01266990508" at bounding box center [157, 199] width 207 height 35
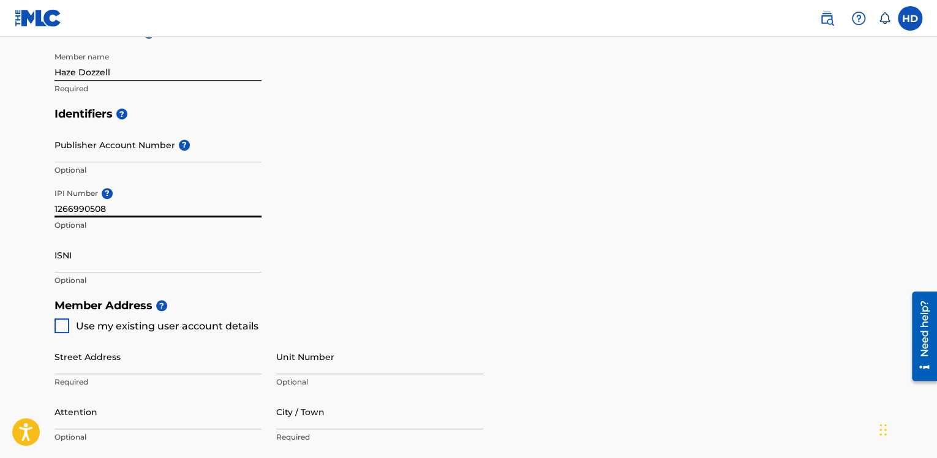
type input "1266990508"
click at [441, 232] on div "Identifiers ? Publisher Account Number ? Optional IPI Number ? 1266990508 Optio…" at bounding box center [468, 197] width 828 height 192
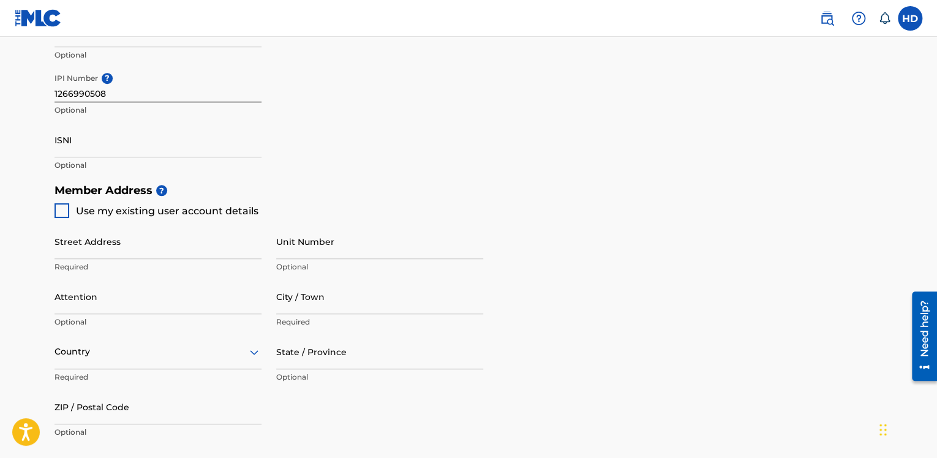
scroll to position [428, 0]
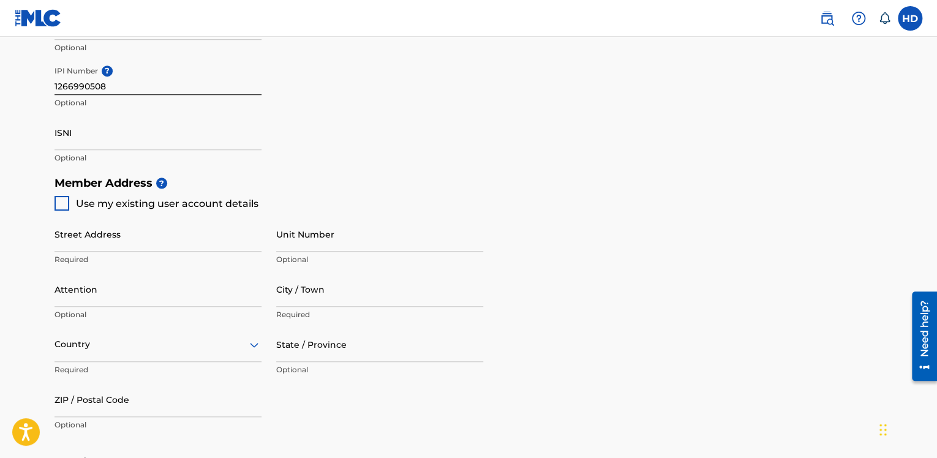
click at [126, 245] on input "Street Address" at bounding box center [157, 234] width 207 height 35
type input "1731 N Elm St Commerce, GA 30529 USA"
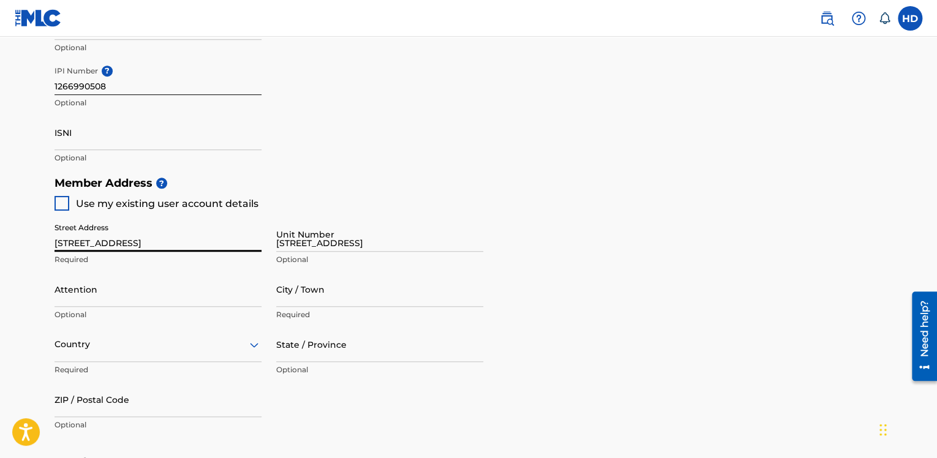
type input "Georgia"
type input "Соединенные Штаты"
type input "GEORGIA"
type input "Atlanta"
type input "hxze808@gmail.com"
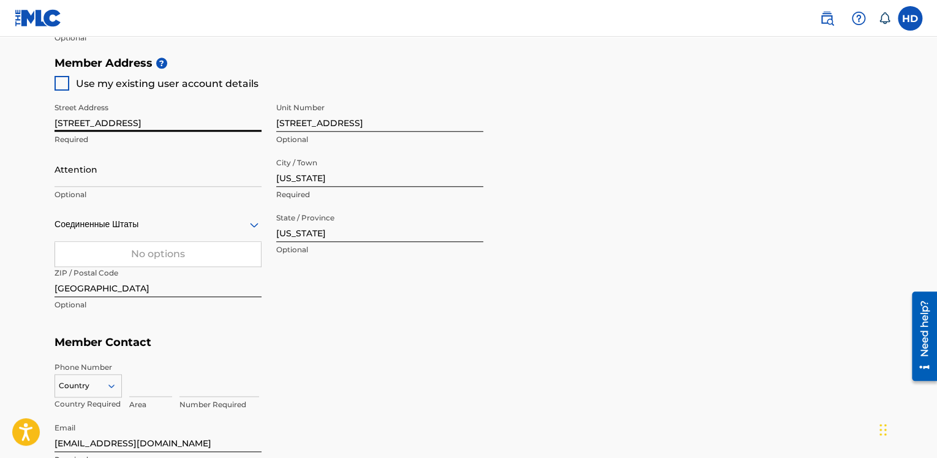
scroll to position [551, 0]
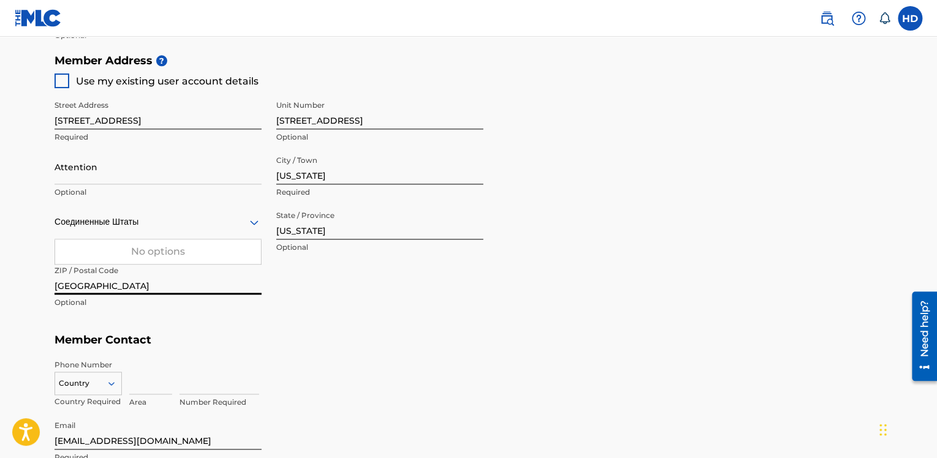
drag, startPoint x: 123, startPoint y: 283, endPoint x: 46, endPoint y: 285, distance: 77.2
click at [46, 285] on div "Create a Member If you are a self-administered songwriter without a publisher t…" at bounding box center [468, 4] width 857 height 977
click at [127, 277] on input "Atlanta" at bounding box center [157, 277] width 207 height 35
type input "A"
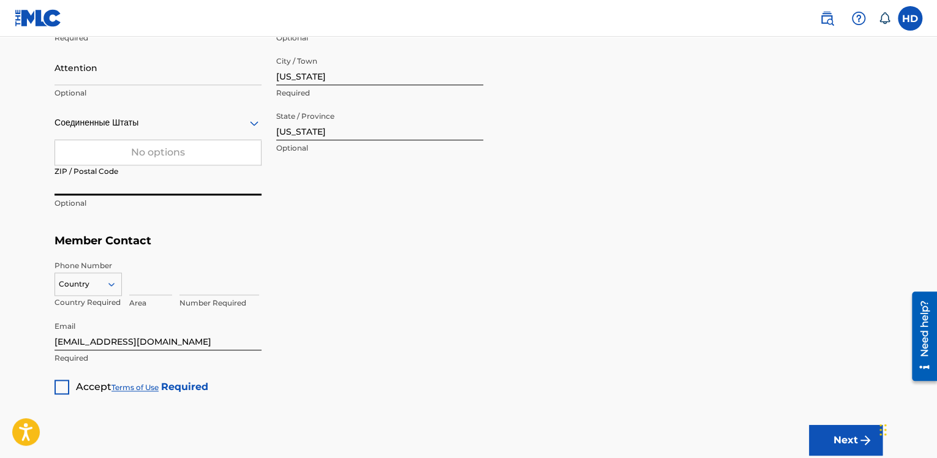
scroll to position [673, 0]
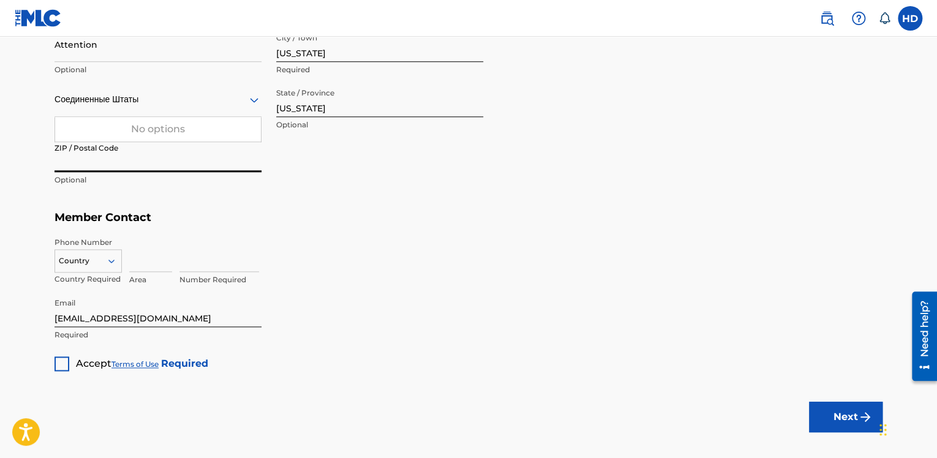
click at [100, 272] on div "Country Country Required" at bounding box center [87, 264] width 67 height 55
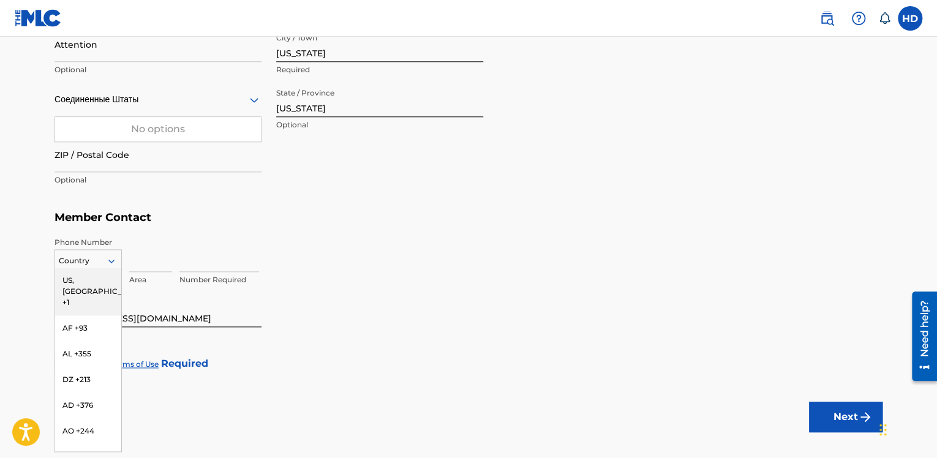
click at [94, 267] on div "216 results available. Use Up and Down to choose options, press Enter to select…" at bounding box center [87, 258] width 67 height 18
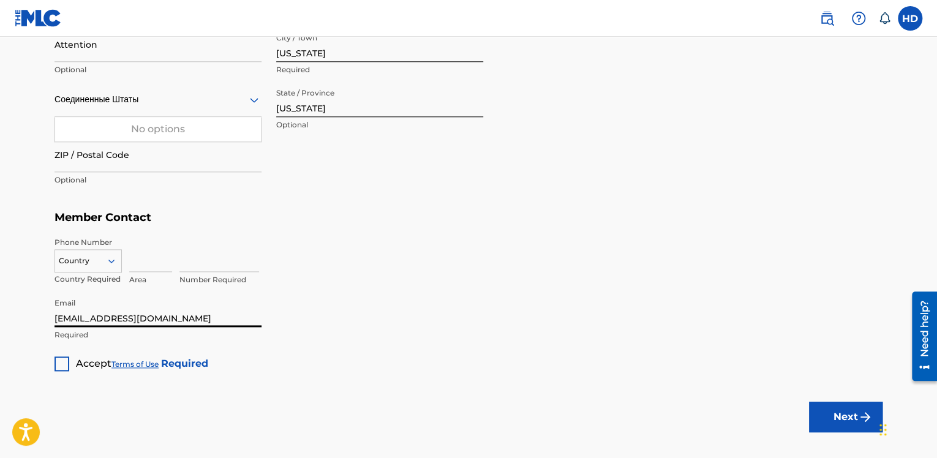
drag, startPoint x: 157, startPoint y: 322, endPoint x: 76, endPoint y: 321, distance: 80.8
click at [76, 321] on input "hxze808@gmail.com" at bounding box center [157, 309] width 207 height 35
type input "[EMAIL_ADDRESS][DOMAIN_NAME]"
click at [86, 306] on input "[EMAIL_ADDRESS][DOMAIN_NAME]" at bounding box center [157, 309] width 207 height 35
click at [215, 340] on div "Email hazeodozzello@gmail.com Required" at bounding box center [157, 319] width 207 height 55
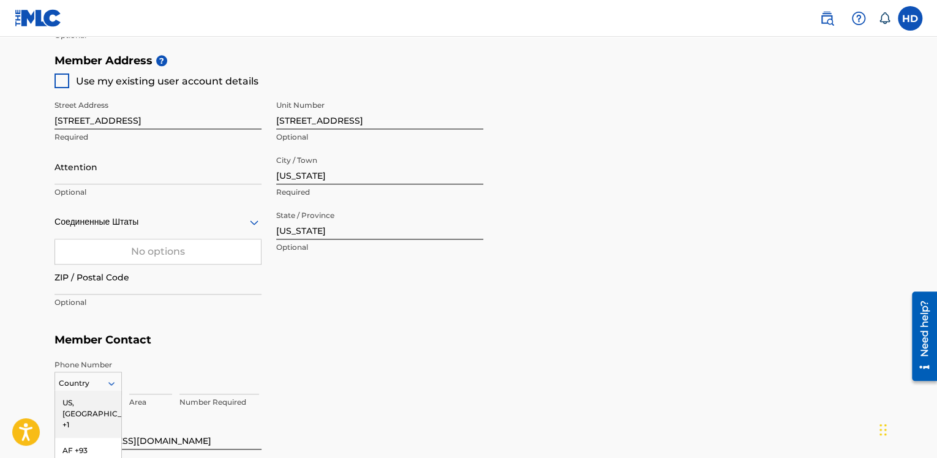
scroll to position [667, 0]
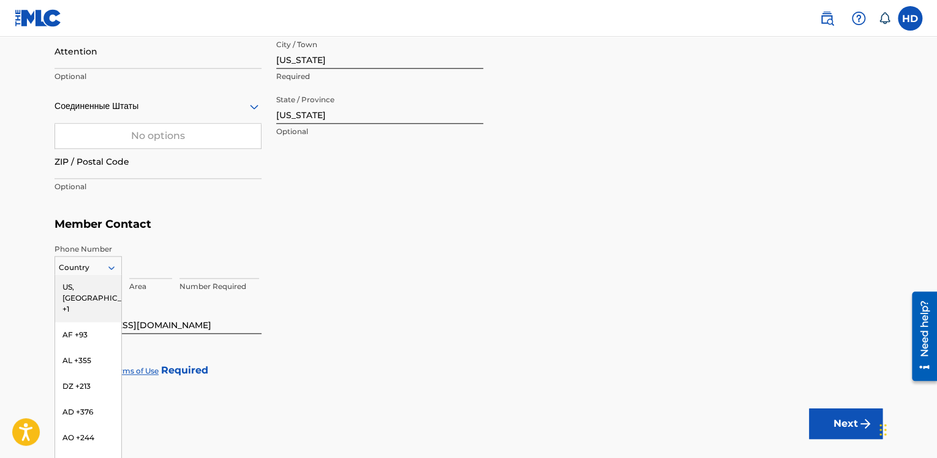
click at [113, 274] on div "216 results available. Use Up and Down to choose options, press Enter to select…" at bounding box center [87, 265] width 67 height 18
click at [73, 321] on div "GB +44" at bounding box center [88, 315] width 66 height 26
click at [162, 264] on input at bounding box center [150, 261] width 43 height 35
paste input "7777449124"
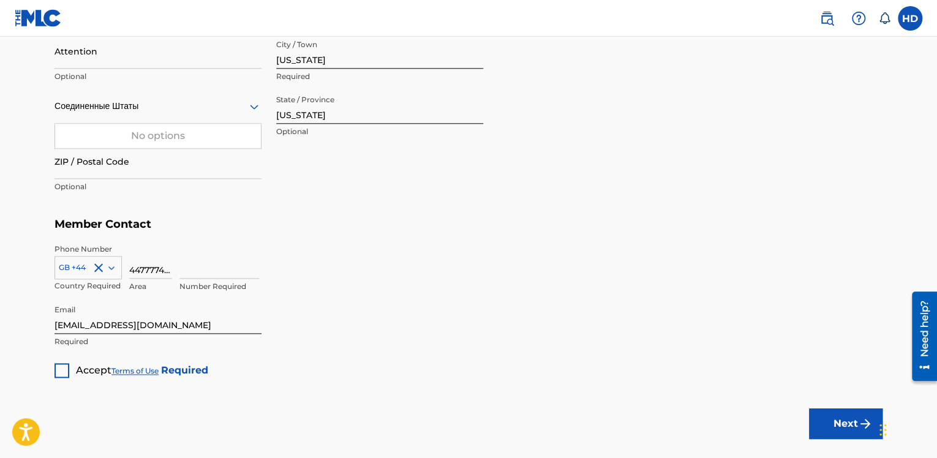
scroll to position [0, 18]
type input "44"
click at [214, 271] on input at bounding box center [219, 261] width 80 height 35
paste input "7777449124"
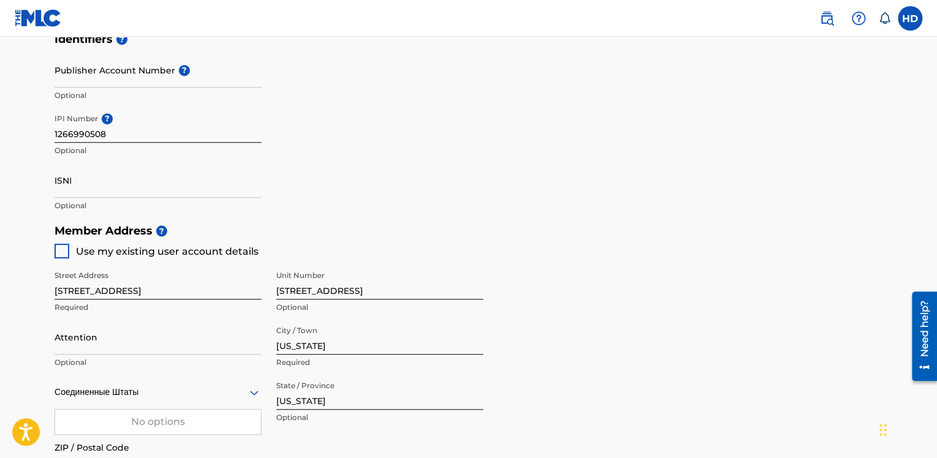
scroll to position [361, 0]
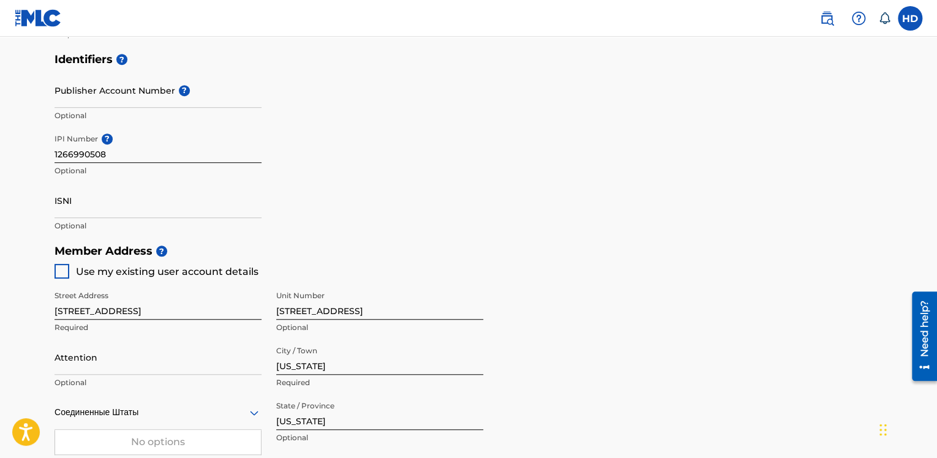
type input "7777449124"
click at [122, 203] on input "ISNI" at bounding box center [157, 200] width 207 height 35
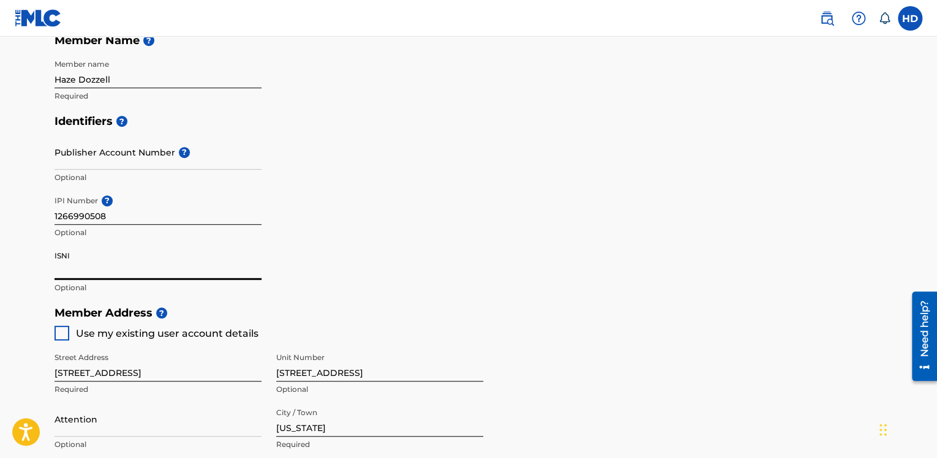
scroll to position [299, 0]
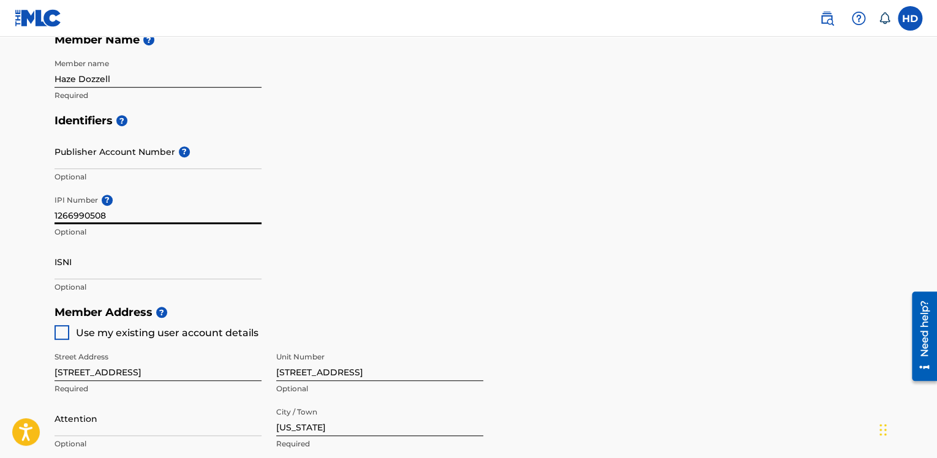
drag, startPoint x: 155, startPoint y: 219, endPoint x: 65, endPoint y: 222, distance: 90.1
click at [65, 222] on input "1266990508" at bounding box center [157, 206] width 207 height 35
click at [116, 155] on input "Publisher Account Number ?" at bounding box center [157, 151] width 207 height 35
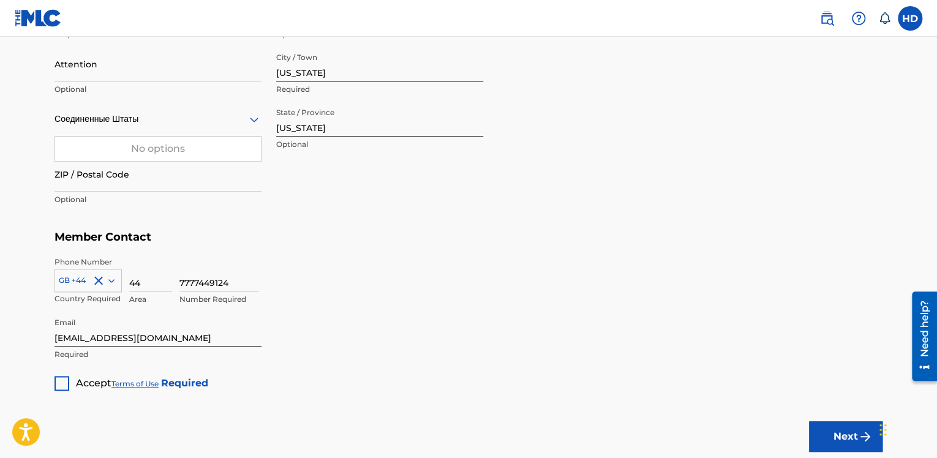
scroll to position [736, 0]
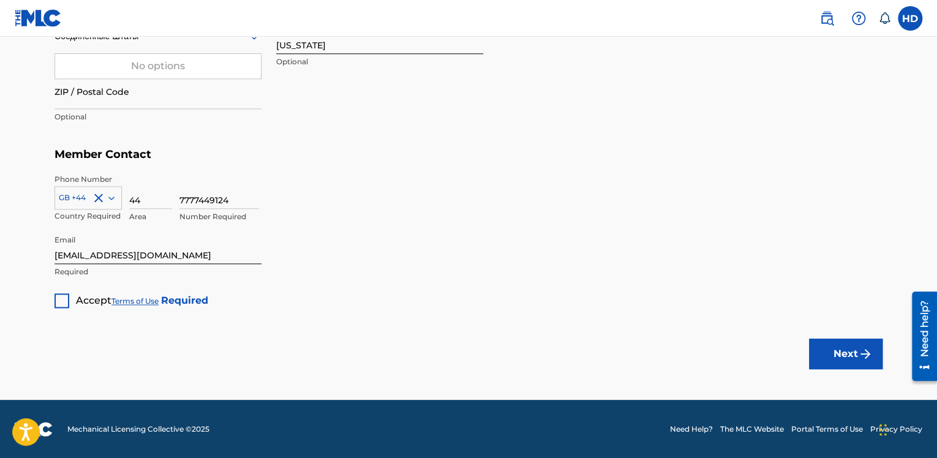
click at [61, 300] on div at bounding box center [61, 300] width 15 height 15
click at [860, 360] on img "submit" at bounding box center [865, 353] width 15 height 15
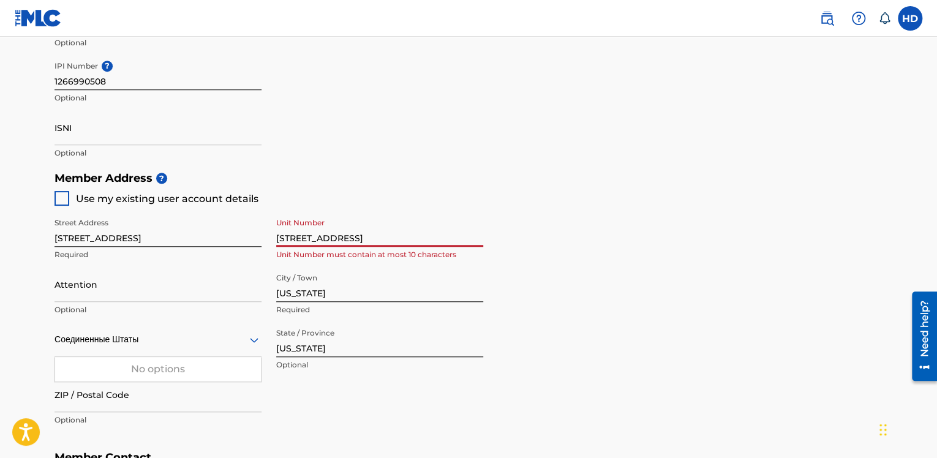
click at [388, 214] on input "1731 N Elm St Commerce, GA 30529 USA" at bounding box center [379, 229] width 207 height 35
click at [318, 233] on input "1731 N Elm St Commerce, GA 30529 USA" at bounding box center [379, 229] width 207 height 35
drag, startPoint x: 280, startPoint y: 236, endPoint x: 564, endPoint y: 250, distance: 284.4
click at [564, 250] on div "Member Address ? Use my existing user account details Street Address 1731 N Elm…" at bounding box center [468, 305] width 828 height 280
type input "1"
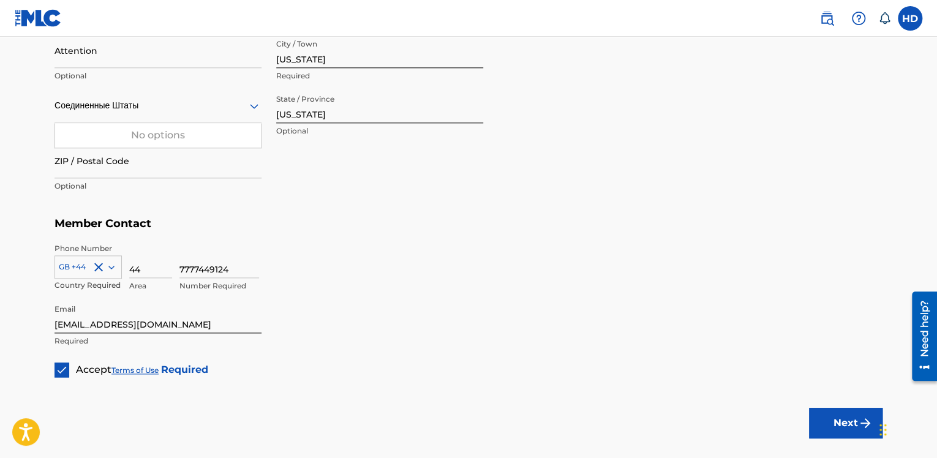
scroll to position [736, 0]
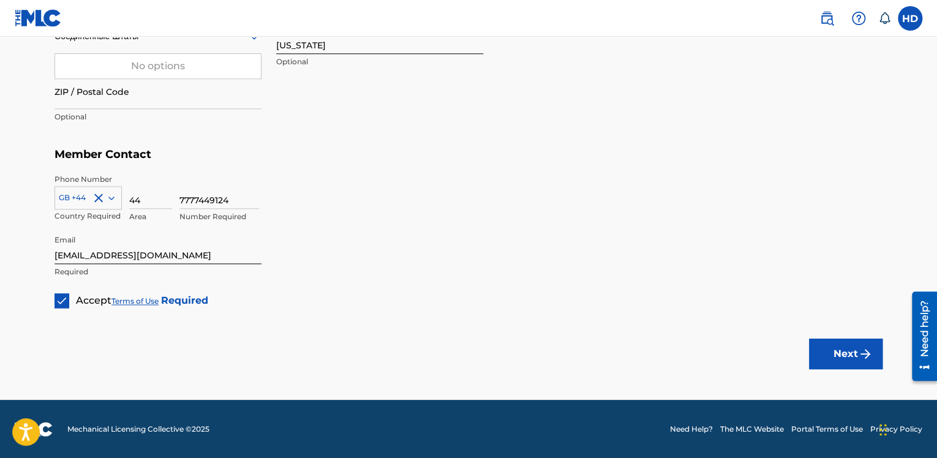
click at [827, 346] on button "Next" at bounding box center [845, 353] width 73 height 31
click at [862, 360] on img "submit" at bounding box center [865, 353] width 15 height 15
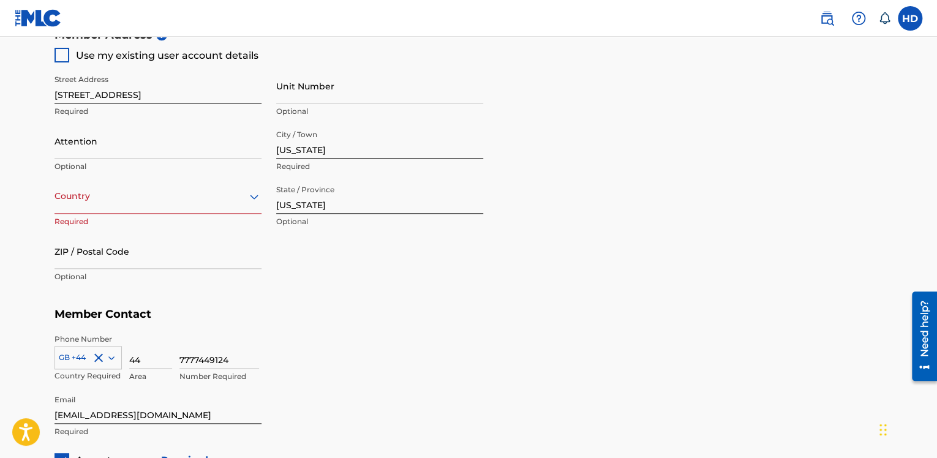
scroll to position [553, 0]
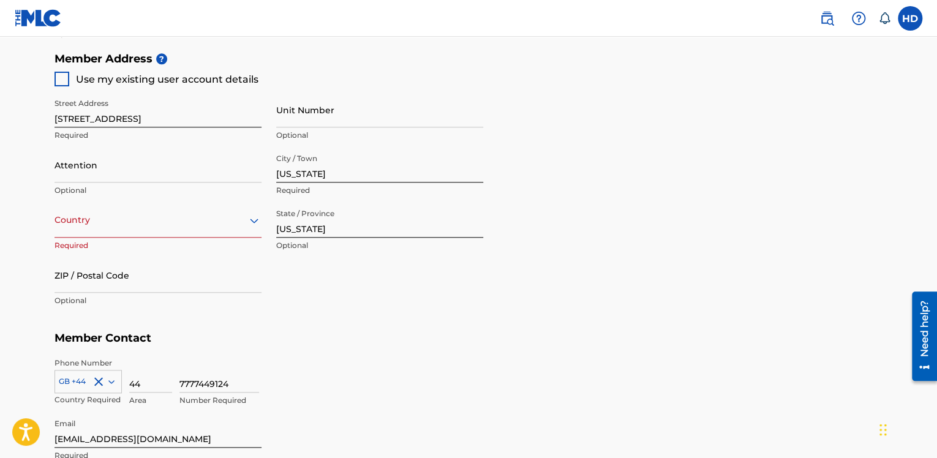
click at [86, 236] on div "Country" at bounding box center [157, 220] width 207 height 35
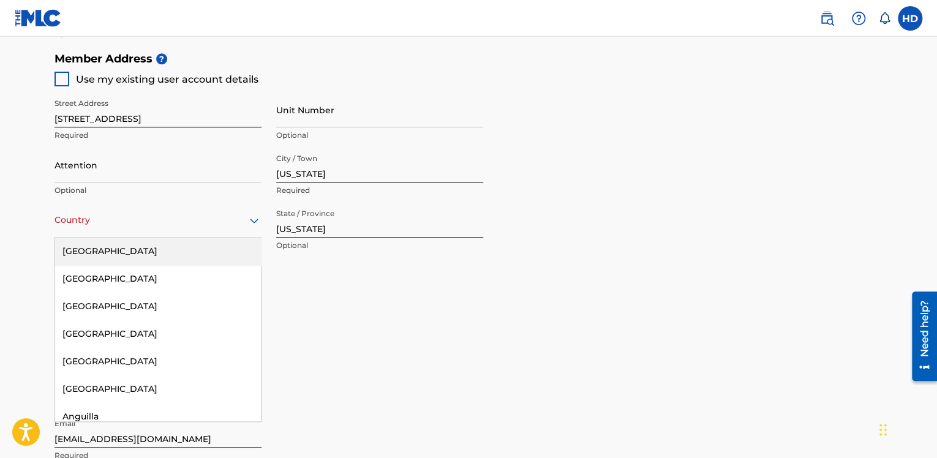
click at [213, 261] on div "United States" at bounding box center [158, 251] width 206 height 28
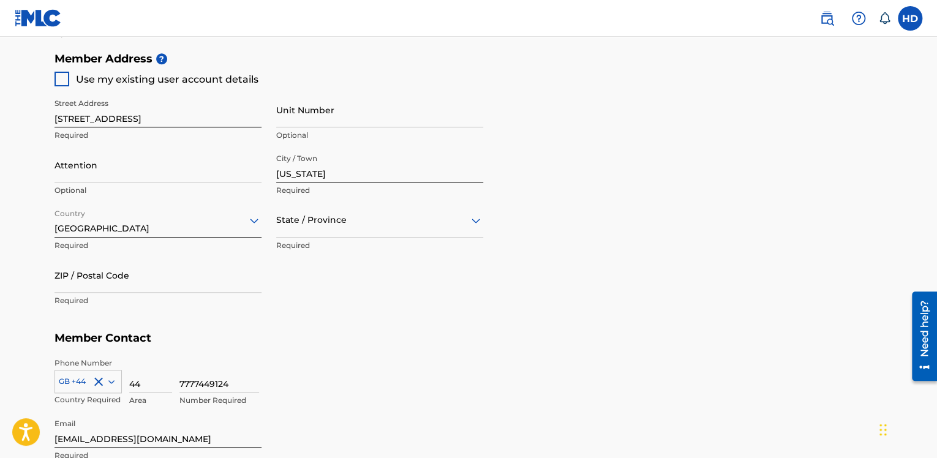
click at [416, 225] on div at bounding box center [379, 219] width 207 height 15
click at [387, 312] on div "Georgia" at bounding box center [380, 310] width 206 height 28
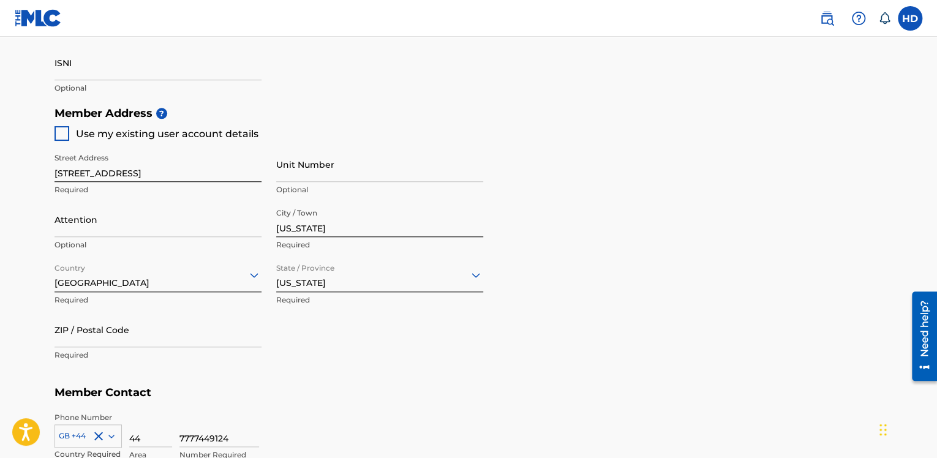
scroll to position [492, 0]
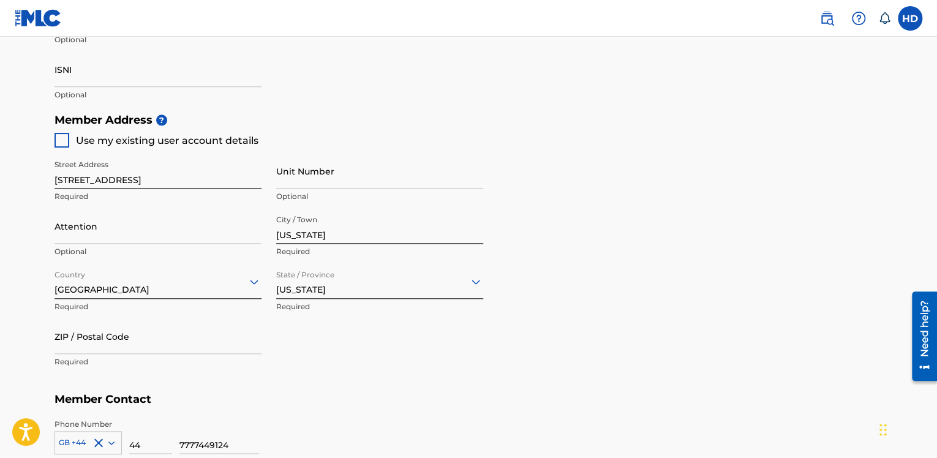
click at [348, 179] on input "Unit Number" at bounding box center [379, 171] width 207 height 35
click at [182, 340] on input "ZIP / Postal Code" at bounding box center [157, 336] width 207 height 35
paste input "30204"
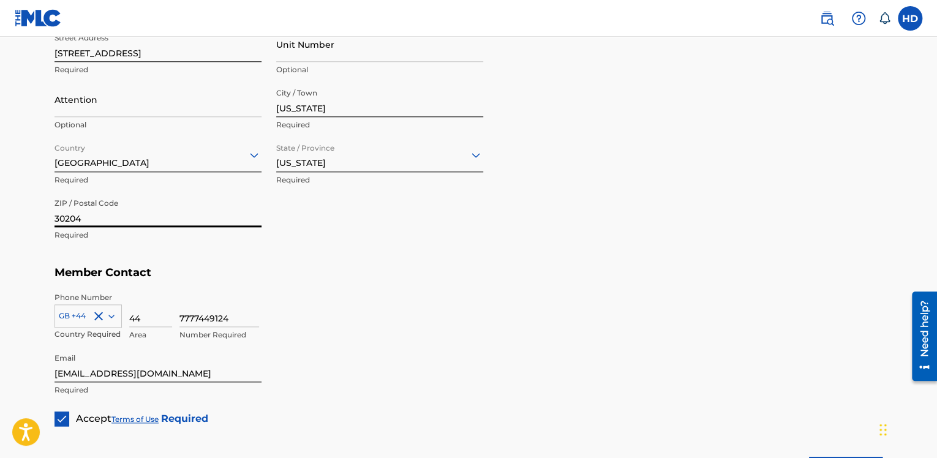
scroll to position [736, 0]
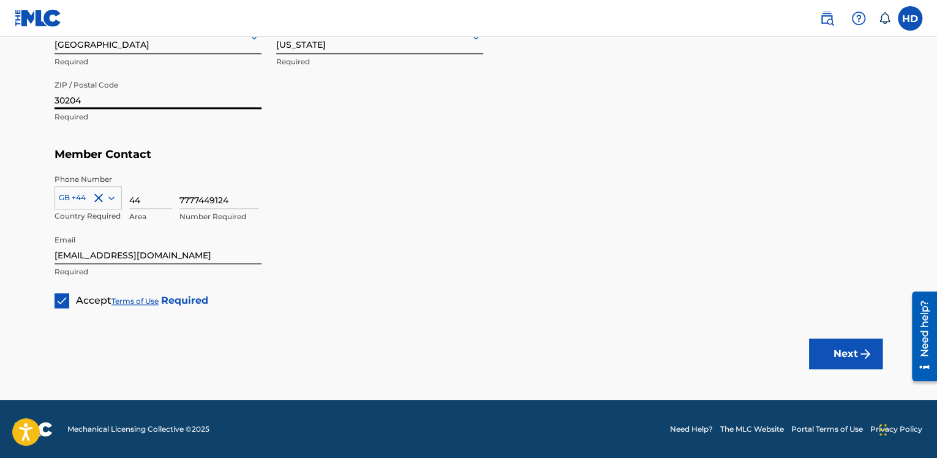
type input "30204"
click at [837, 355] on button "Next" at bounding box center [845, 353] width 73 height 31
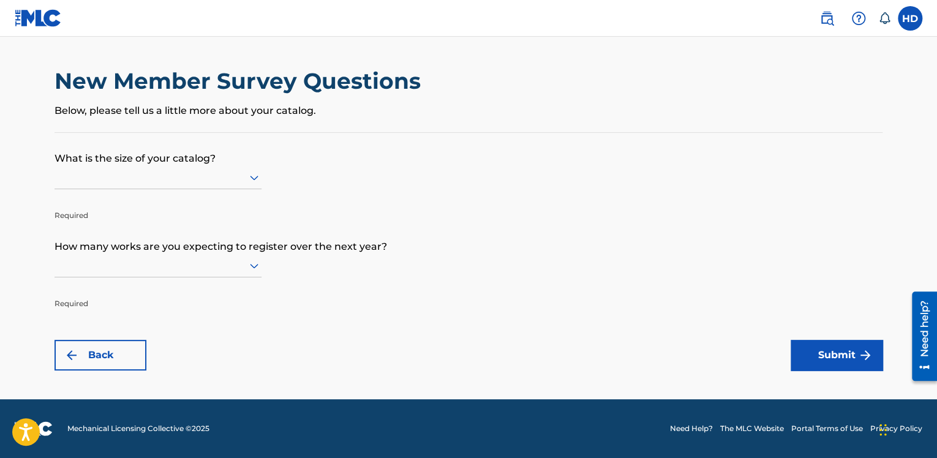
click at [273, 190] on form "What is the size of your catalog? Required How many works are you expecting to …" at bounding box center [468, 251] width 828 height 237
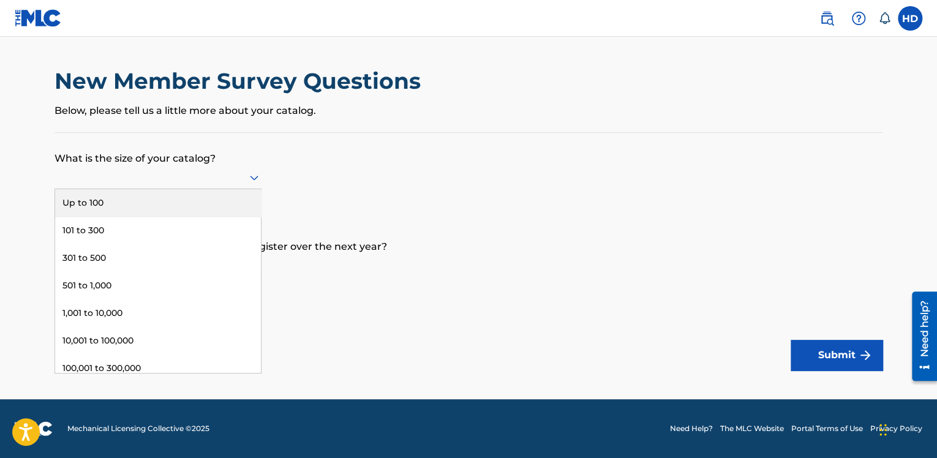
click at [245, 173] on div at bounding box center [157, 177] width 207 height 15
click at [201, 204] on div "Up to 100" at bounding box center [158, 203] width 206 height 28
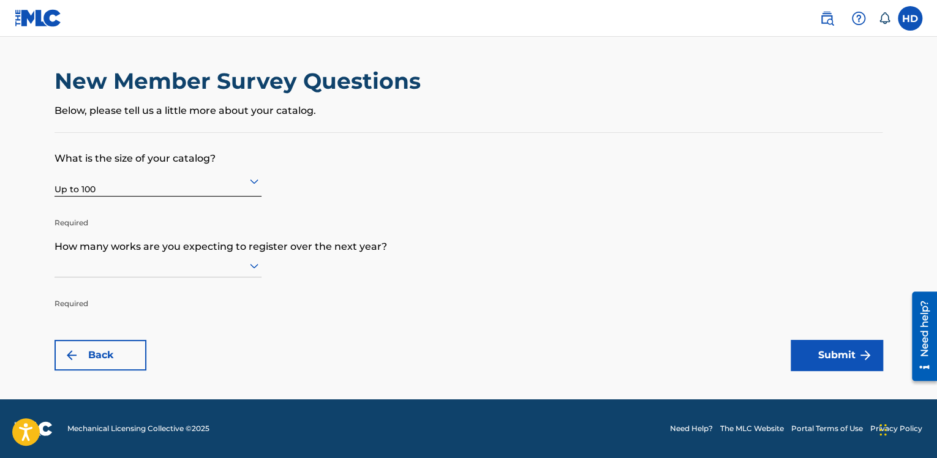
click at [244, 267] on div at bounding box center [157, 265] width 207 height 15
click at [247, 271] on icon at bounding box center [254, 265] width 15 height 15
click at [203, 271] on div at bounding box center [157, 265] width 207 height 15
click at [180, 267] on div at bounding box center [157, 265] width 207 height 15
click at [323, 375] on main "New Member Survey Questions Below, please tell us a little more about your cata…" at bounding box center [468, 218] width 937 height 362
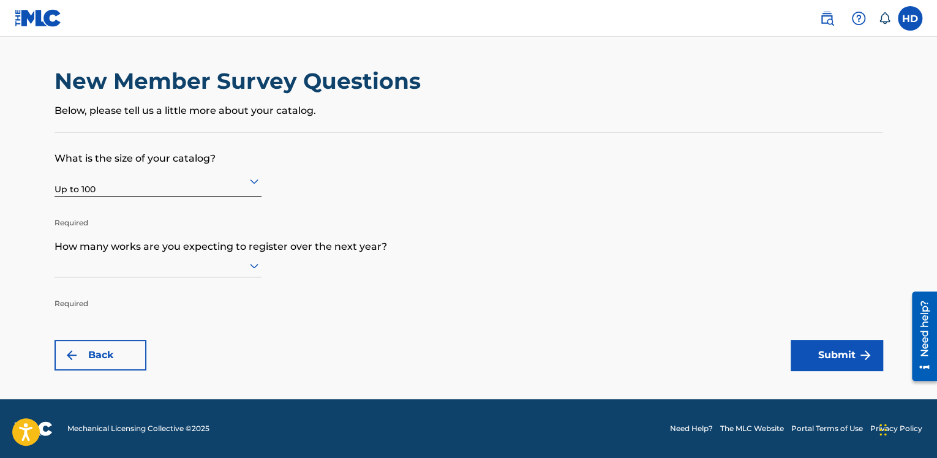
click at [250, 272] on icon at bounding box center [254, 265] width 15 height 15
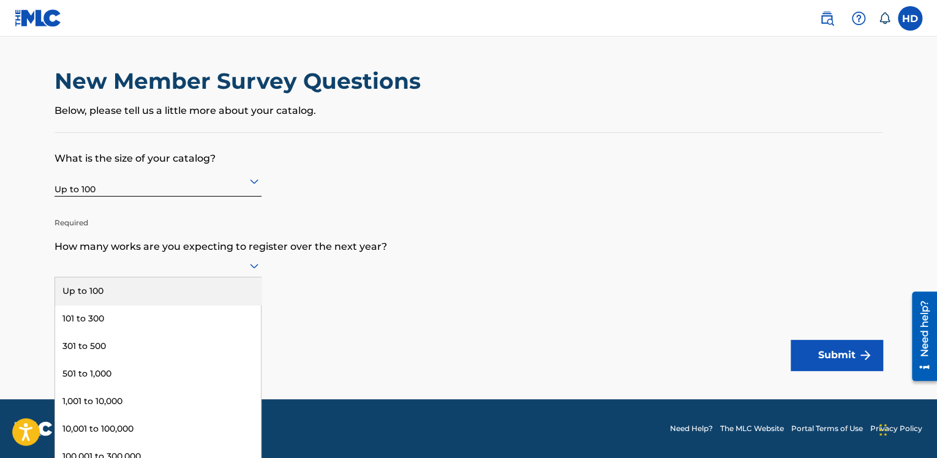
click at [136, 302] on div "Up to 100" at bounding box center [158, 291] width 206 height 28
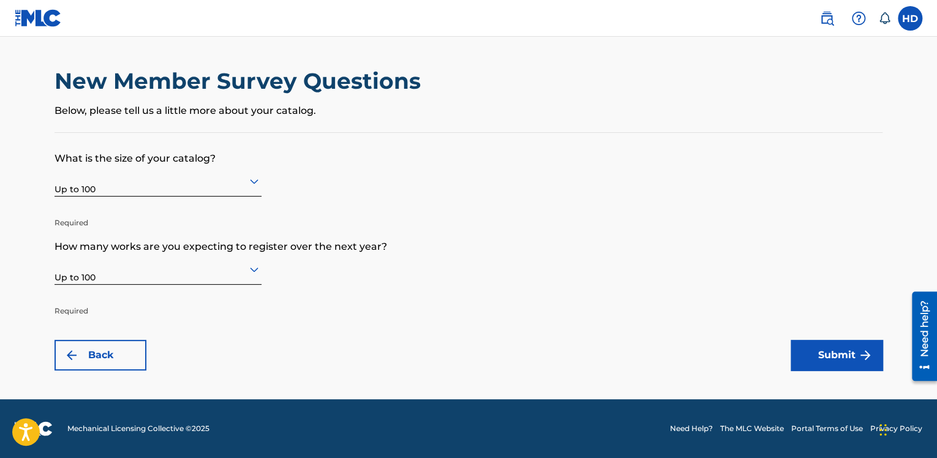
click at [806, 353] on button "Submit" at bounding box center [836, 355] width 92 height 31
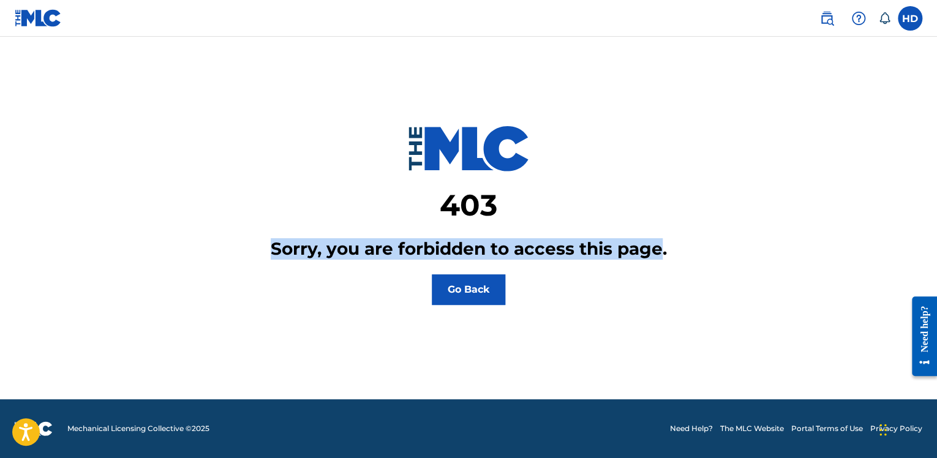
drag, startPoint x: 659, startPoint y: 248, endPoint x: 267, endPoint y: 245, distance: 392.4
click at [267, 245] on div "403 Sorry, you are forbidden to access this page. Go Back" at bounding box center [468, 185] width 828 height 237
copy h3 "Sorry, you are forbidden to access this page"
click at [473, 283] on button "Go Back" at bounding box center [468, 289] width 73 height 31
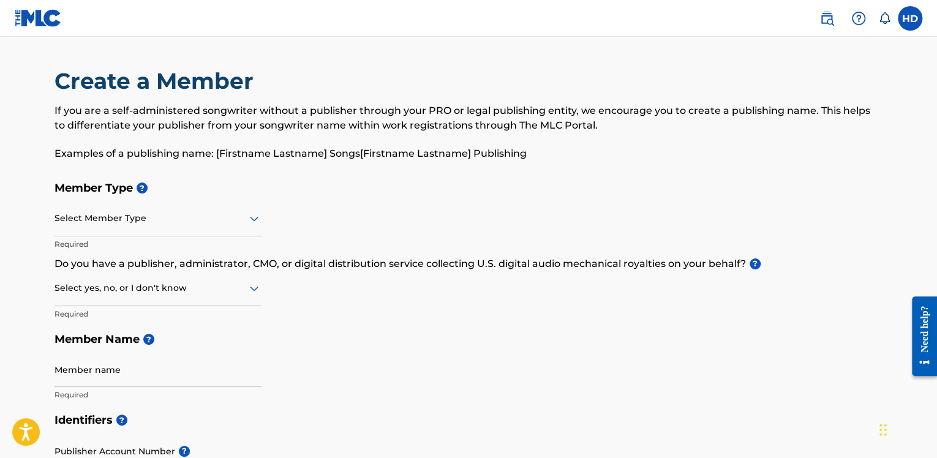
click at [250, 212] on icon at bounding box center [254, 218] width 15 height 15
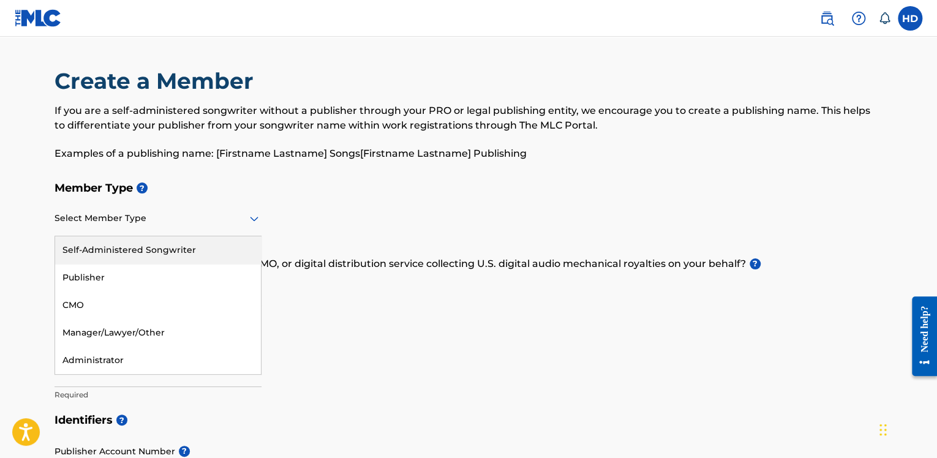
click at [285, 206] on div "Member Type ? 5 results available. Use Up and Down to choose options, press Ent…" at bounding box center [468, 291] width 828 height 232
